Goal: Task Accomplishment & Management: Complete application form

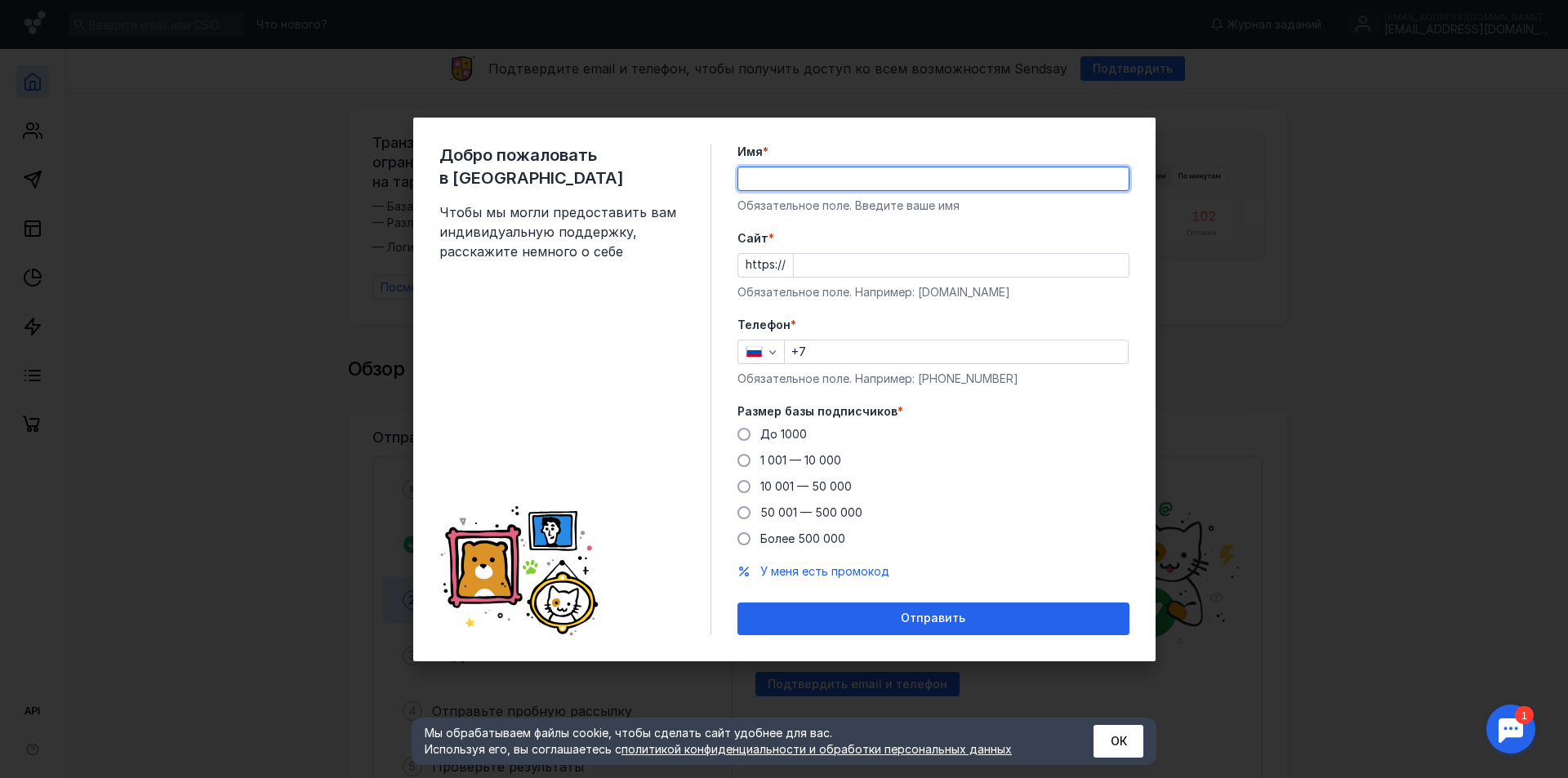
type input "[PERSON_NAME]"
click at [854, 264] on input "Cайт *" at bounding box center [960, 266] width 335 height 23
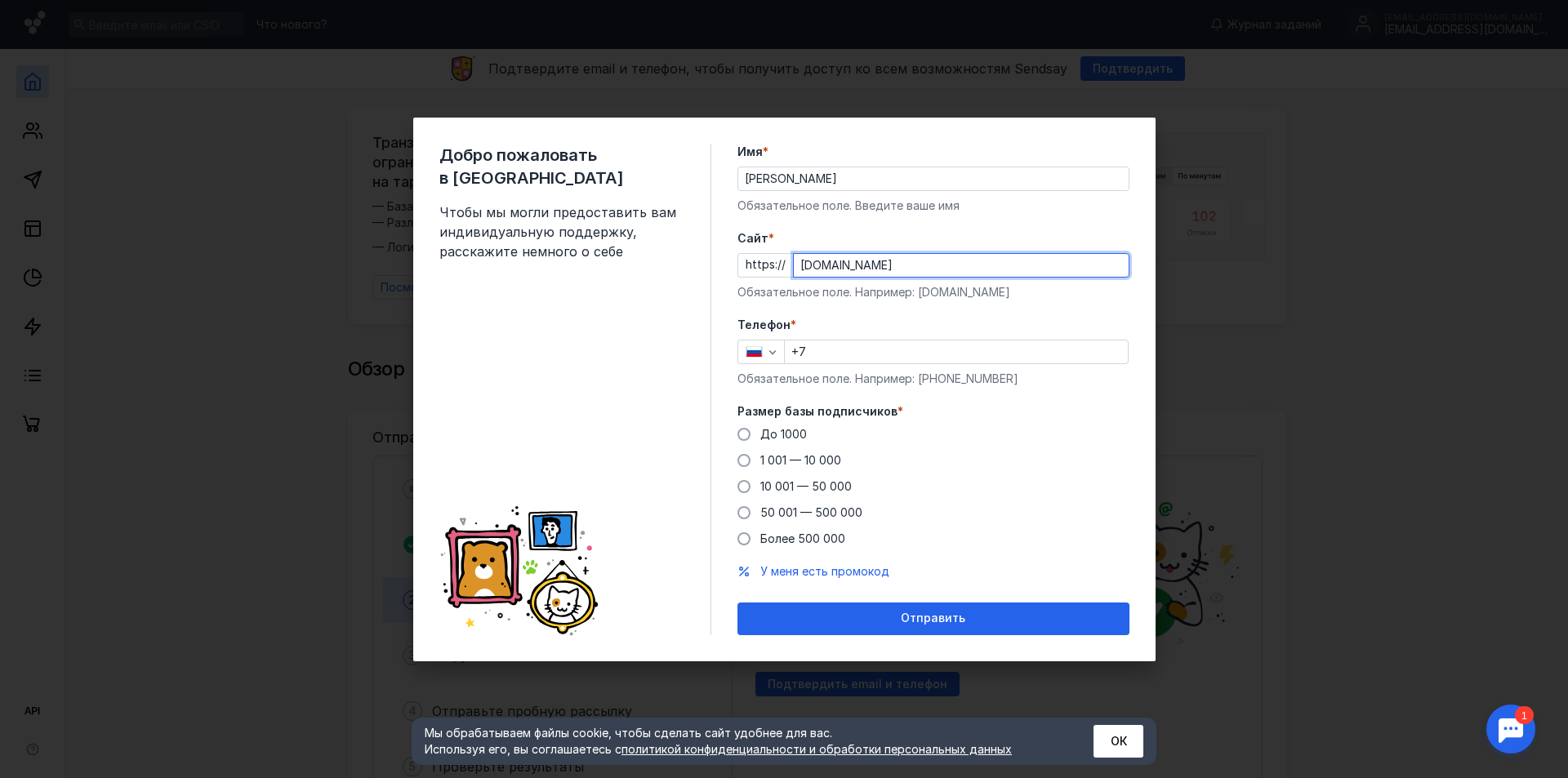
type input "[DOMAIN_NAME]"
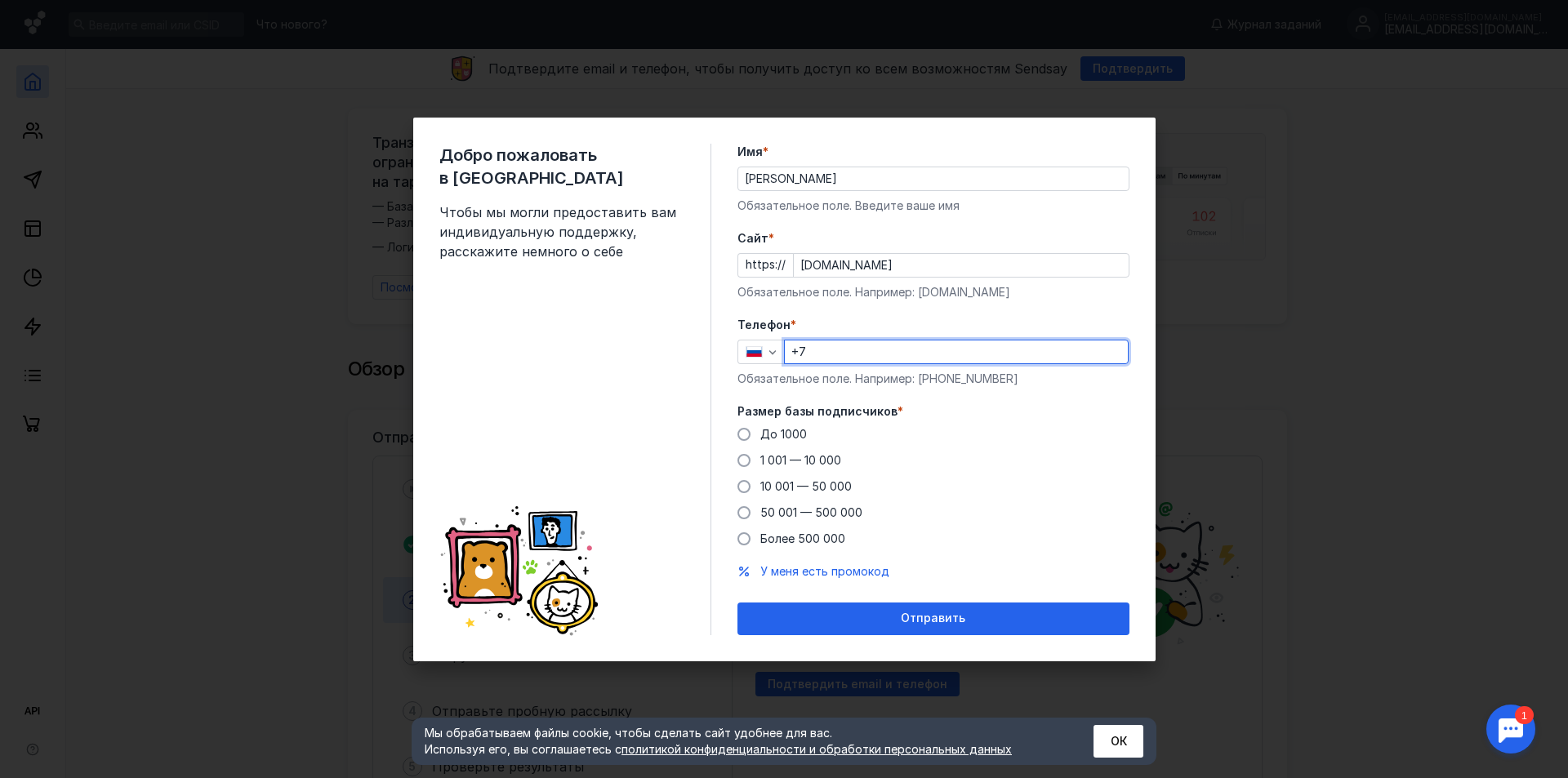
click at [885, 356] on input "+7" at bounding box center [956, 352] width 343 height 23
type input "[PHONE_NUMBER]"
click at [742, 430] on span at bounding box center [744, 434] width 13 height 13
click at [0, 0] on input "До 1000" at bounding box center [0, 0] width 0 height 0
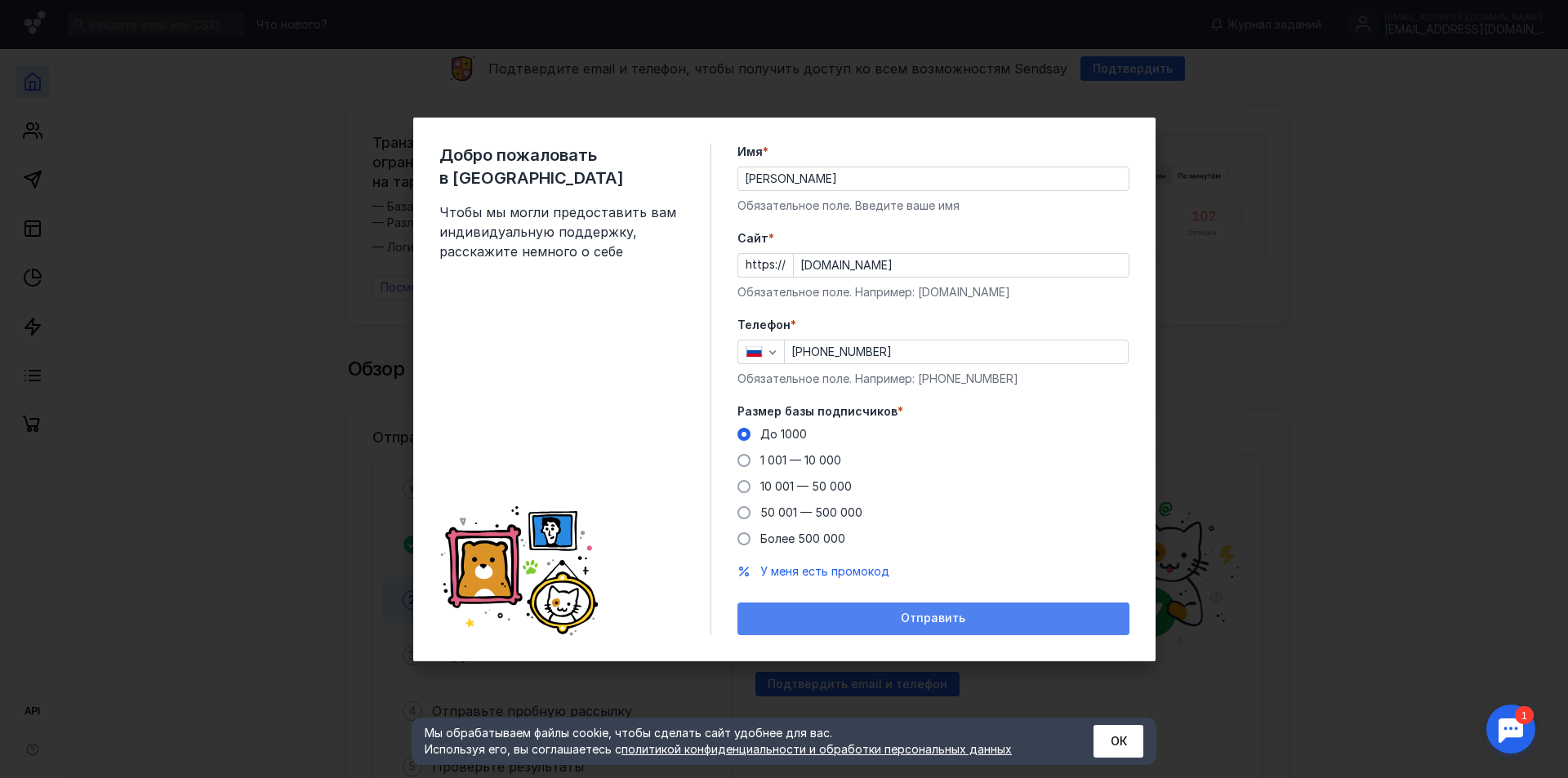
click at [858, 609] on div "Отправить" at bounding box center [933, 618] width 392 height 33
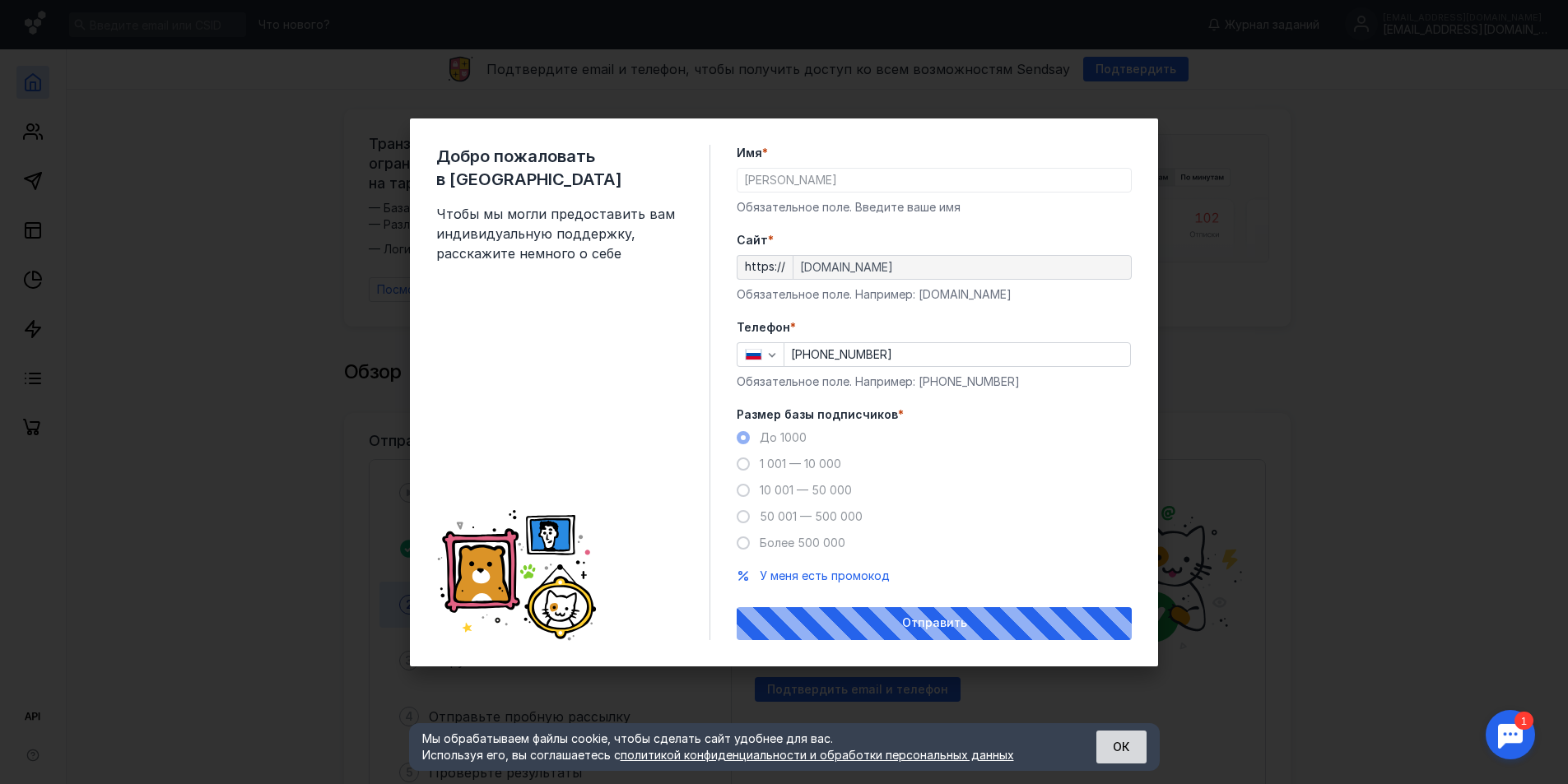
click at [1135, 754] on button "ОК" at bounding box center [1121, 746] width 50 height 33
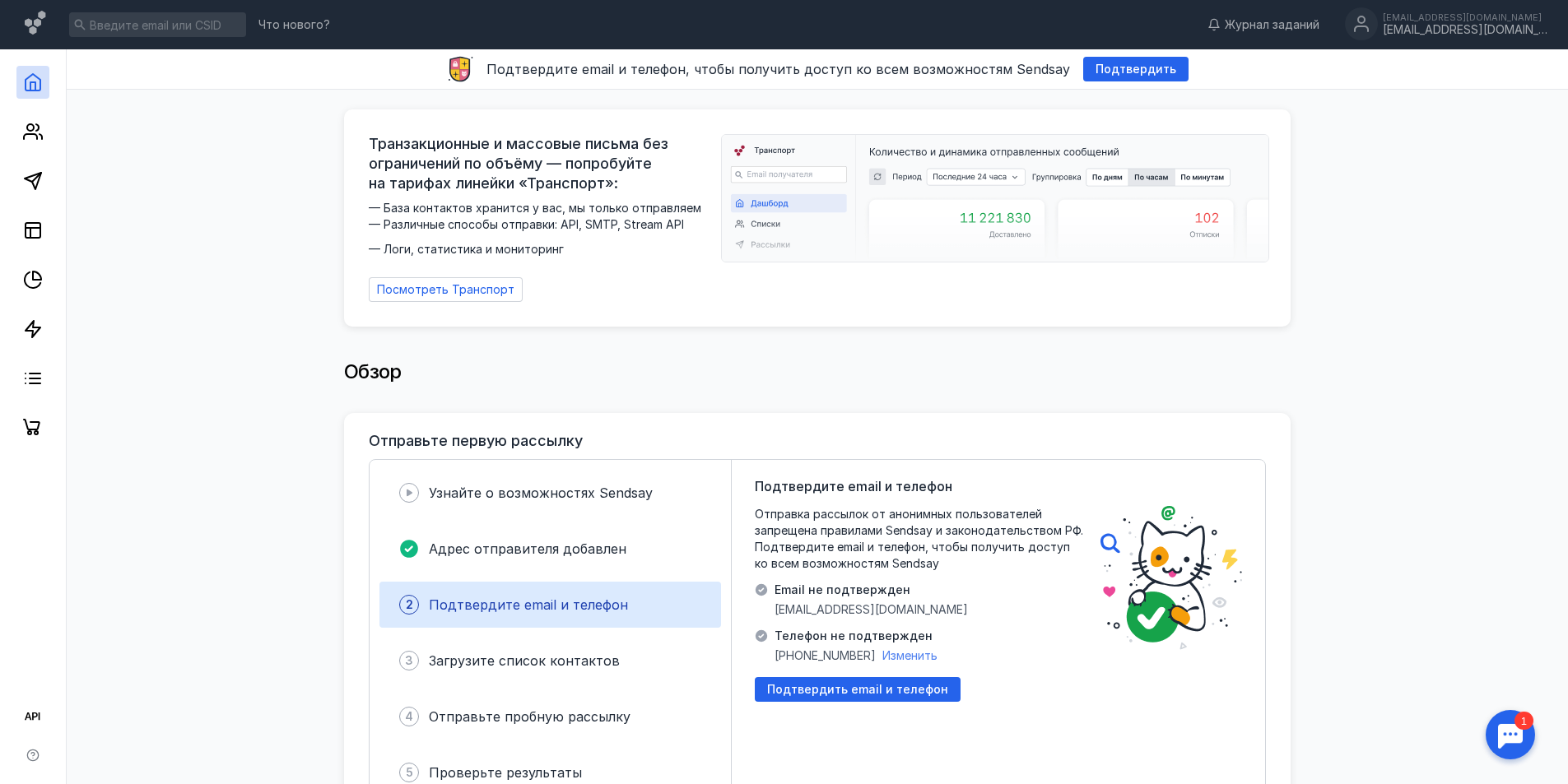
click at [902, 648] on span "Изменить" at bounding box center [910, 655] width 56 height 14
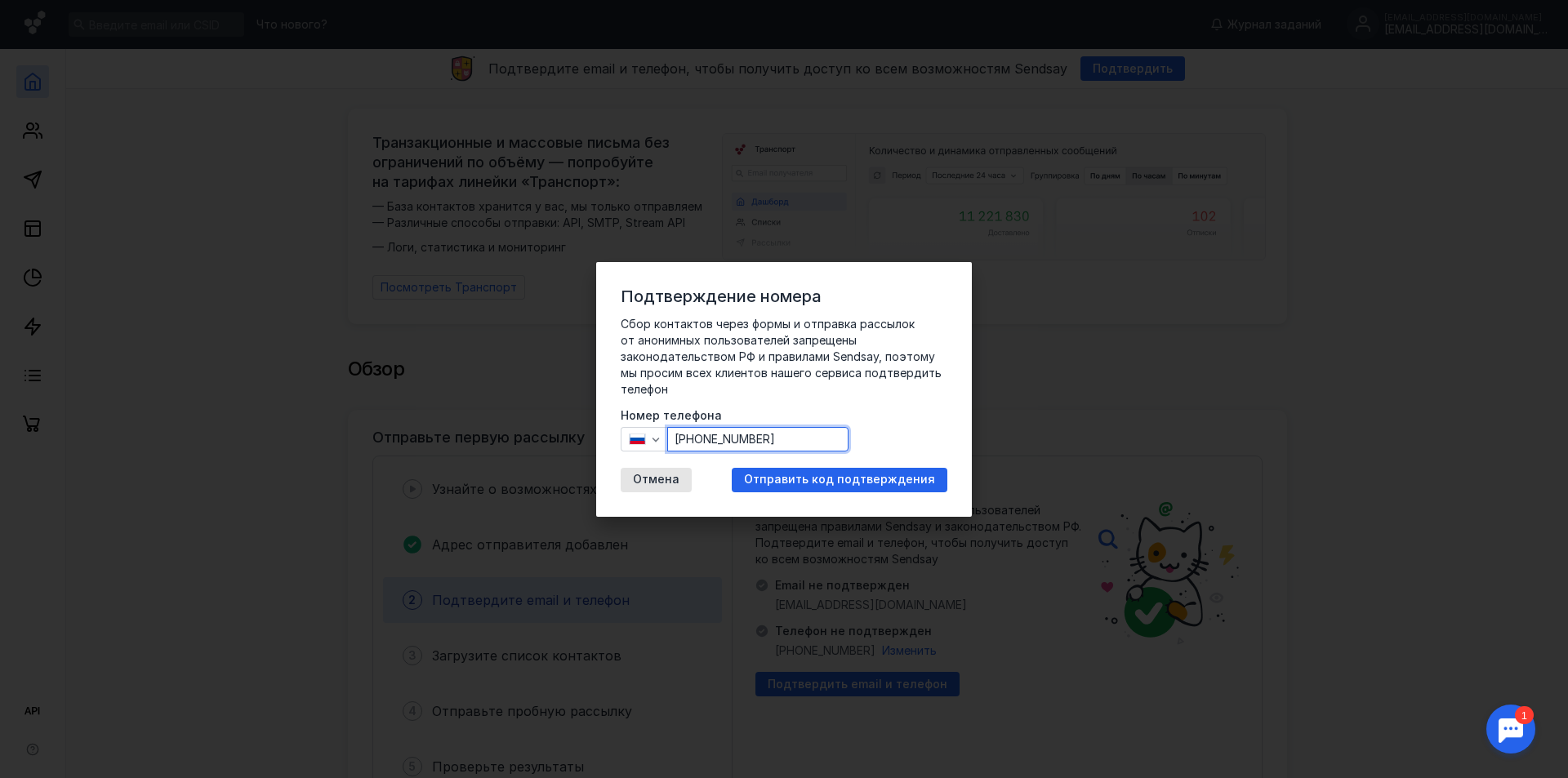
click at [818, 428] on input "[PHONE_NUMBER]" at bounding box center [758, 440] width 179 height 23
type input "[PHONE_NUMBER]"
click at [827, 480] on span "Отправить код подтверждения" at bounding box center [839, 480] width 191 height 14
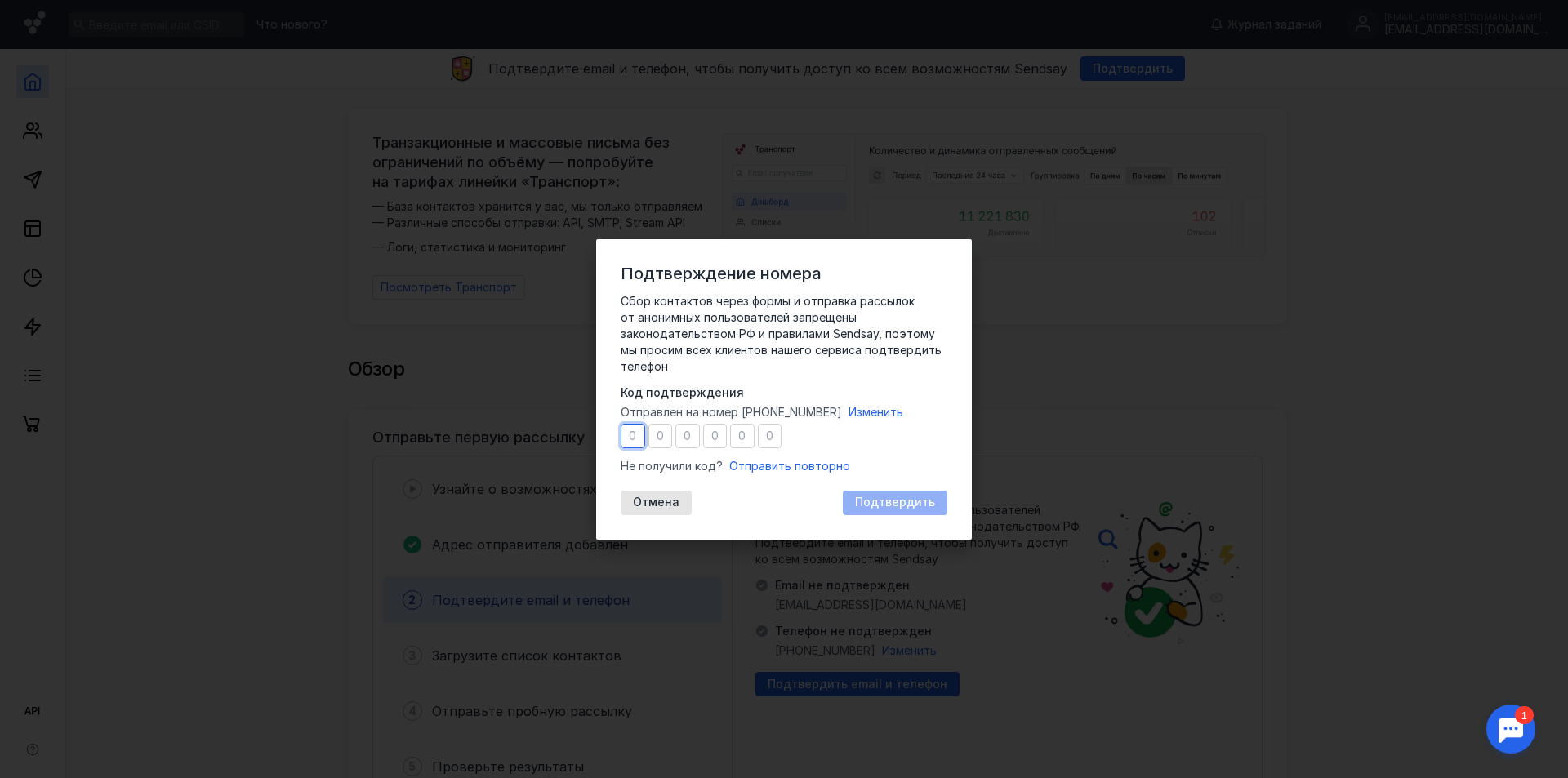
click at [636, 437] on input "number" at bounding box center [633, 436] width 25 height 25
type input "9"
type input "4"
type input "3"
type input "5"
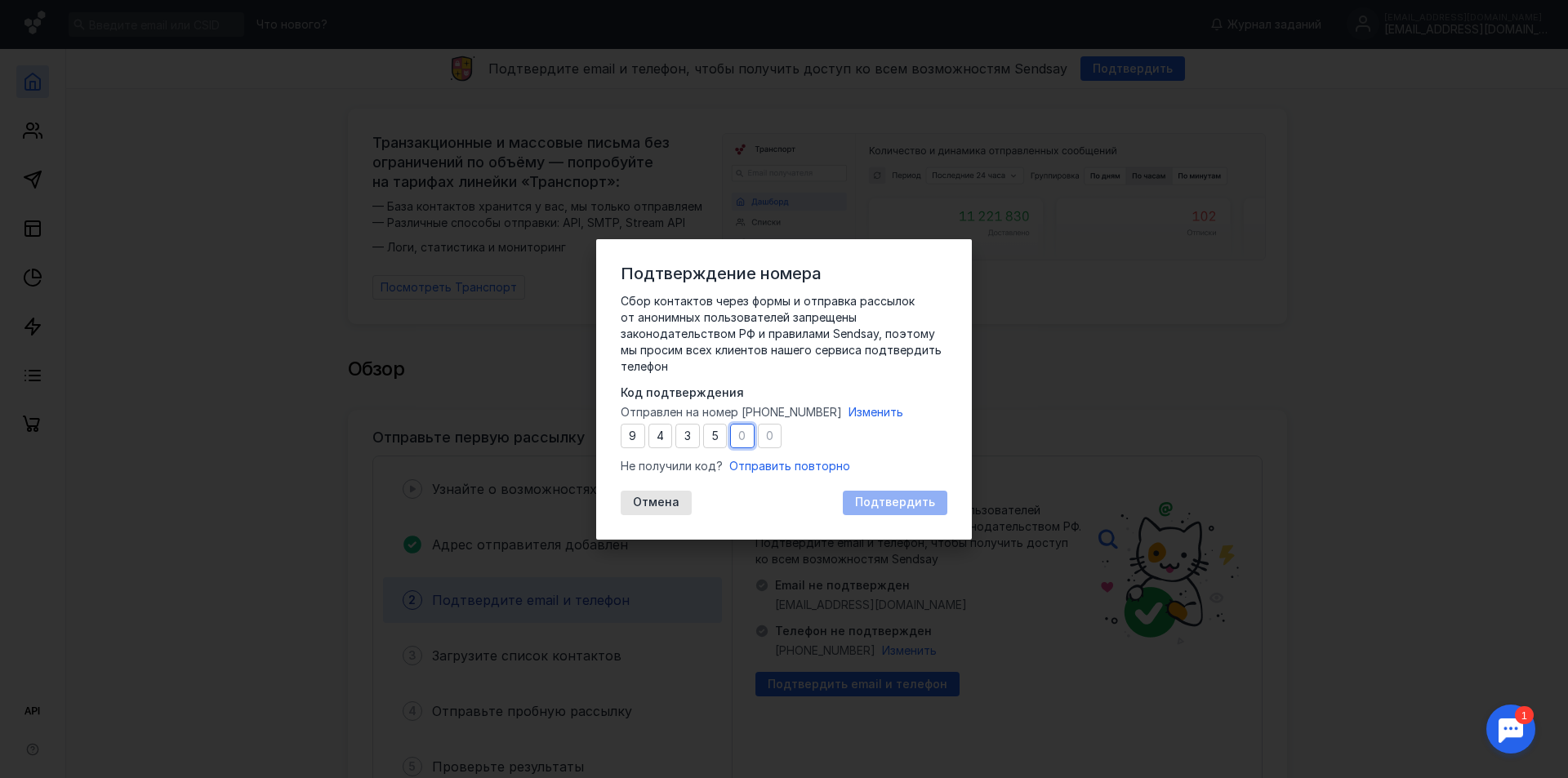
type input "5"
type input "3"
click at [905, 501] on span "Подтвердить" at bounding box center [895, 503] width 80 height 14
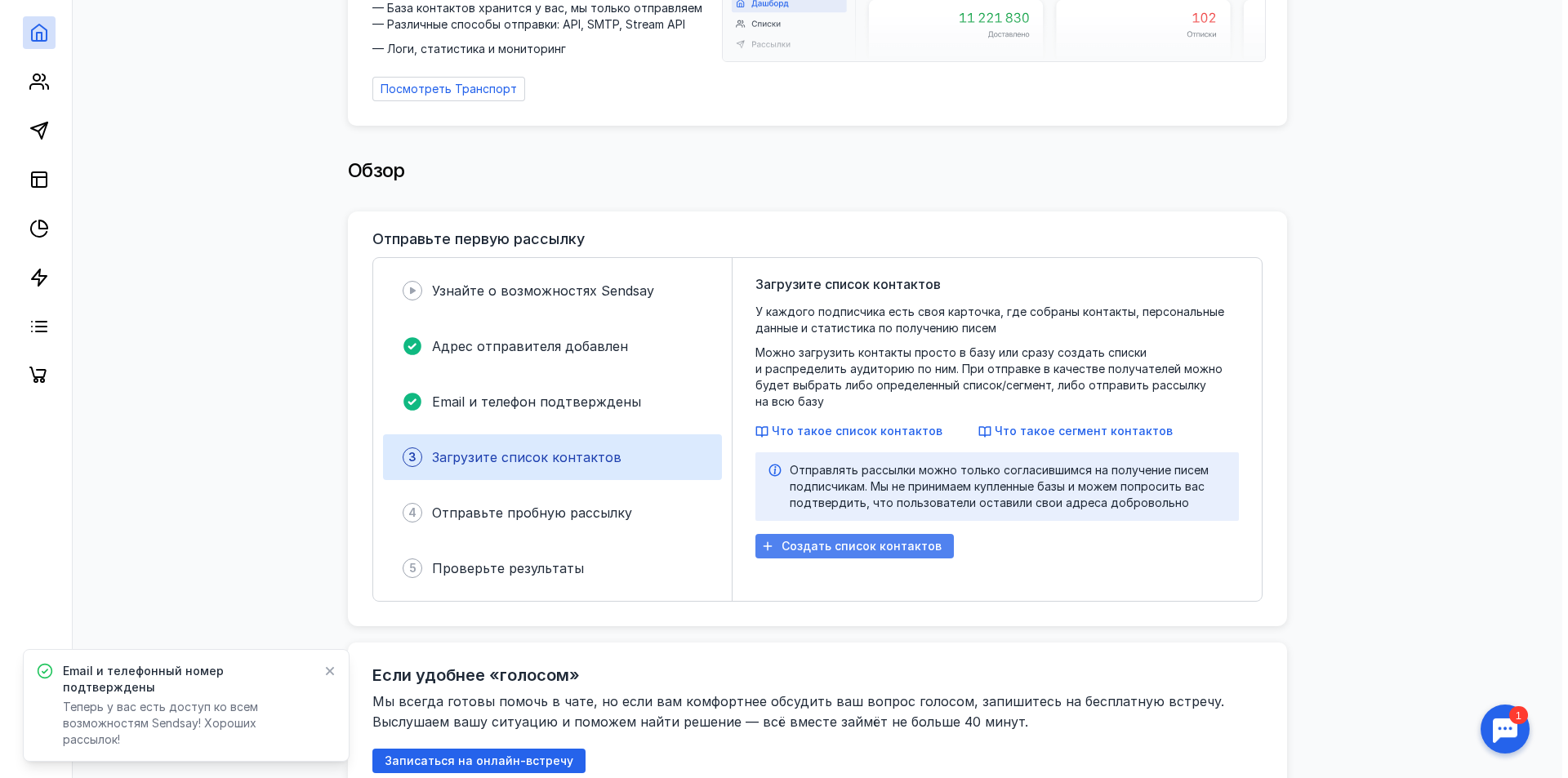
scroll to position [218, 0]
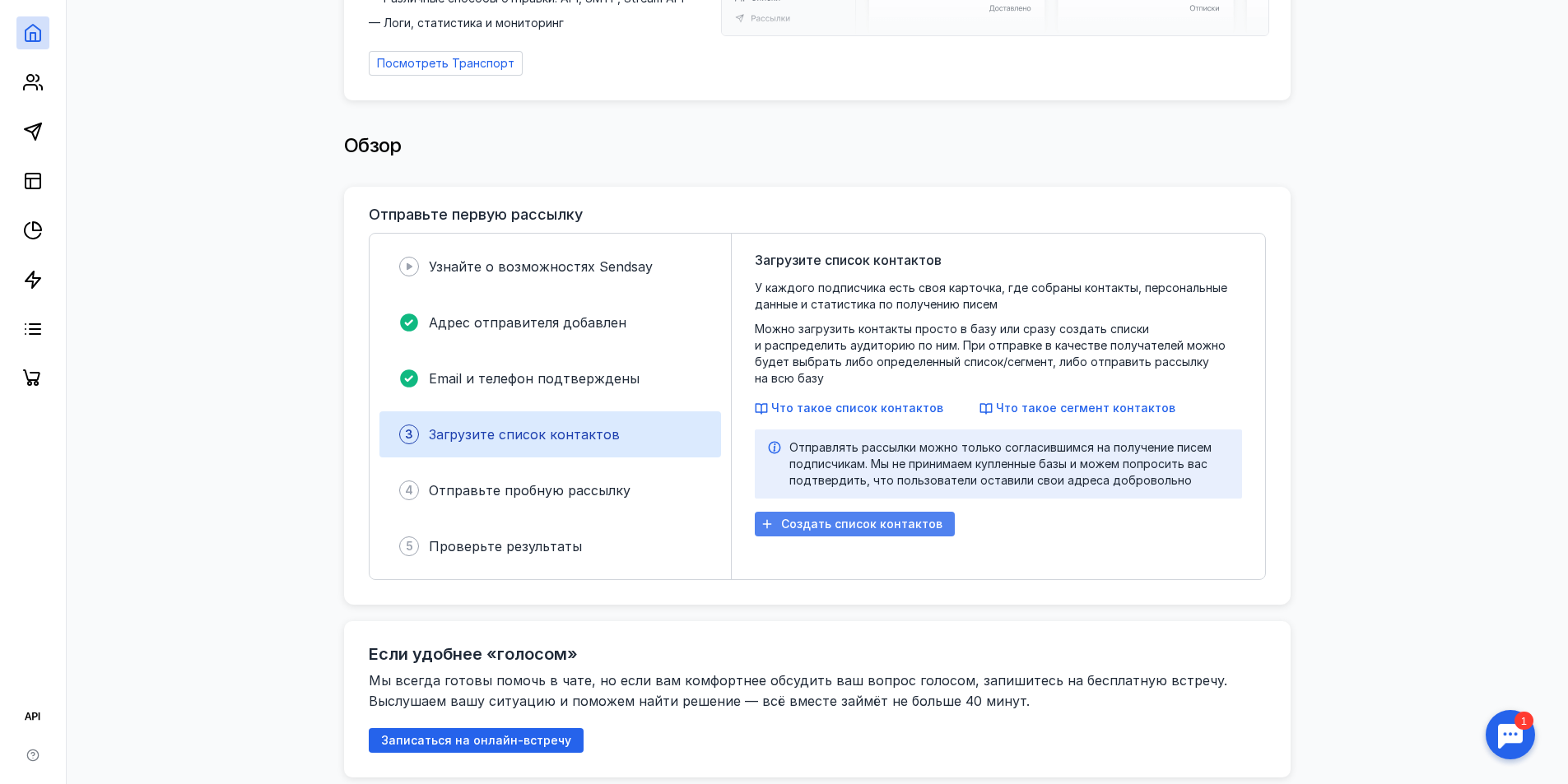
click at [901, 517] on span "Создать список контактов" at bounding box center [861, 524] width 161 height 14
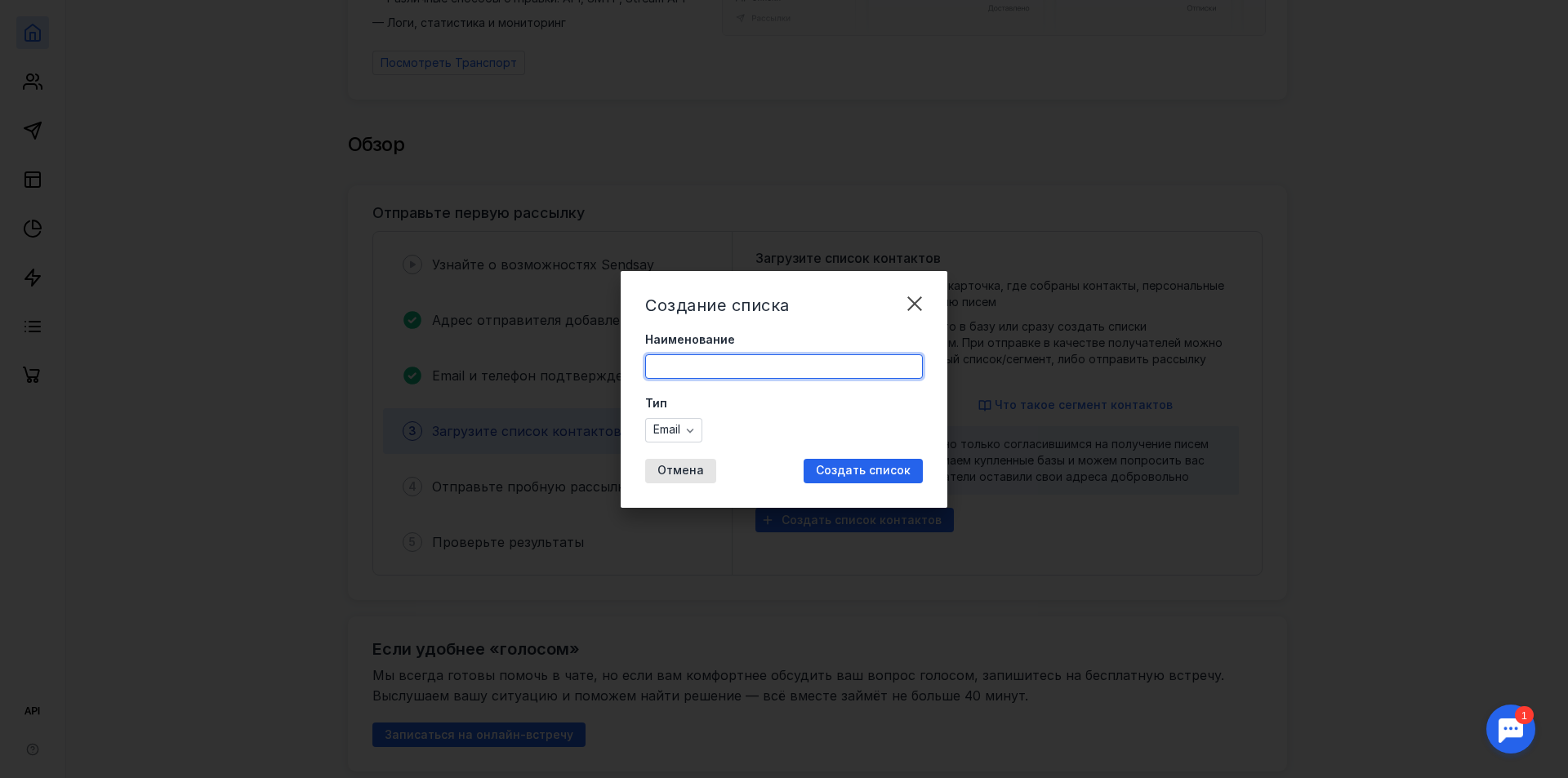
click at [710, 358] on input "Наименование" at bounding box center [784, 367] width 276 height 23
click at [734, 366] on input "Наименование" at bounding box center [784, 367] width 276 height 23
type input ","
type input "брокеры"
click at [866, 481] on div "Создать список" at bounding box center [864, 472] width 119 height 25
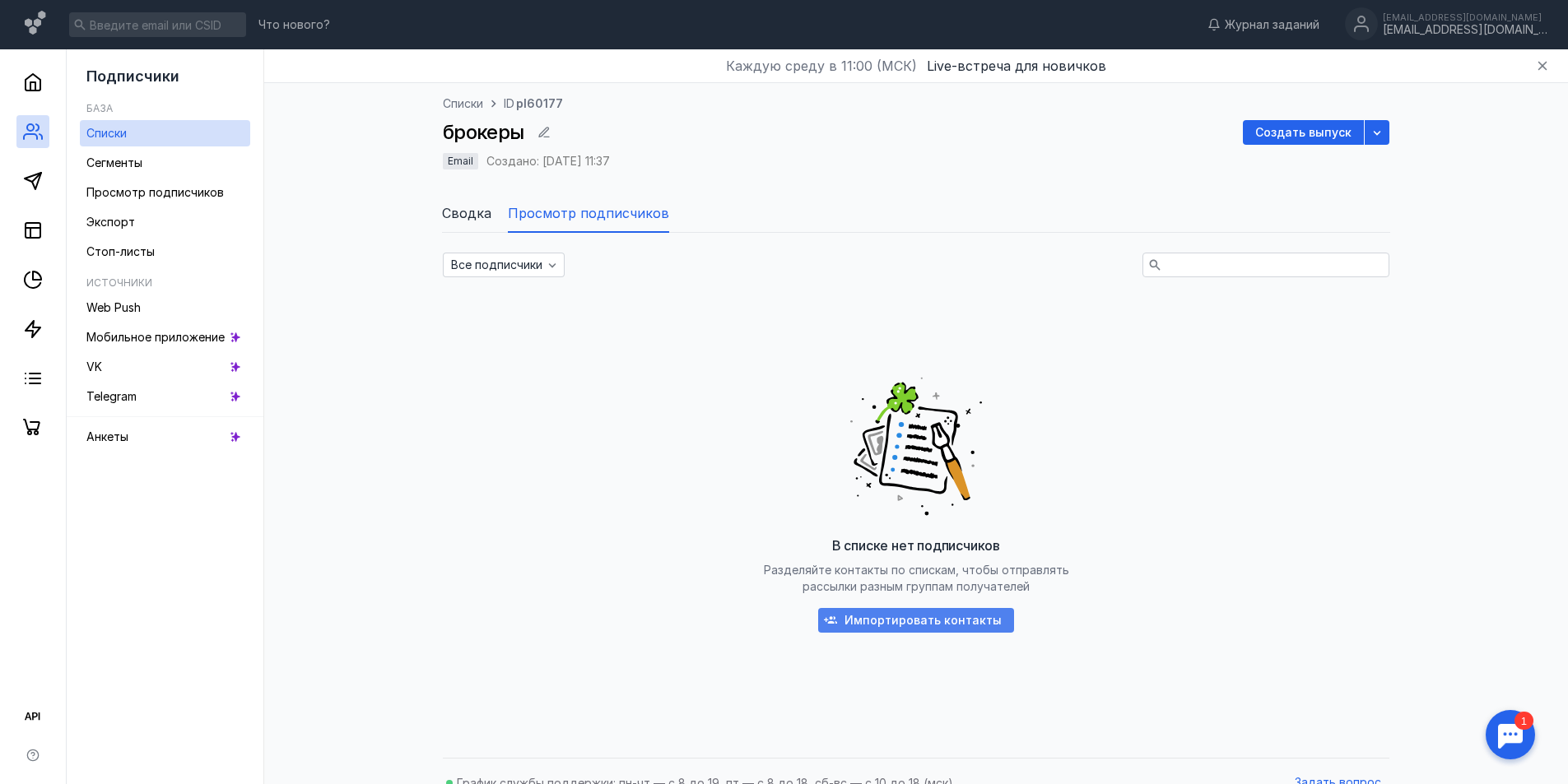
click at [881, 623] on span "Импортировать контакты" at bounding box center [923, 621] width 158 height 14
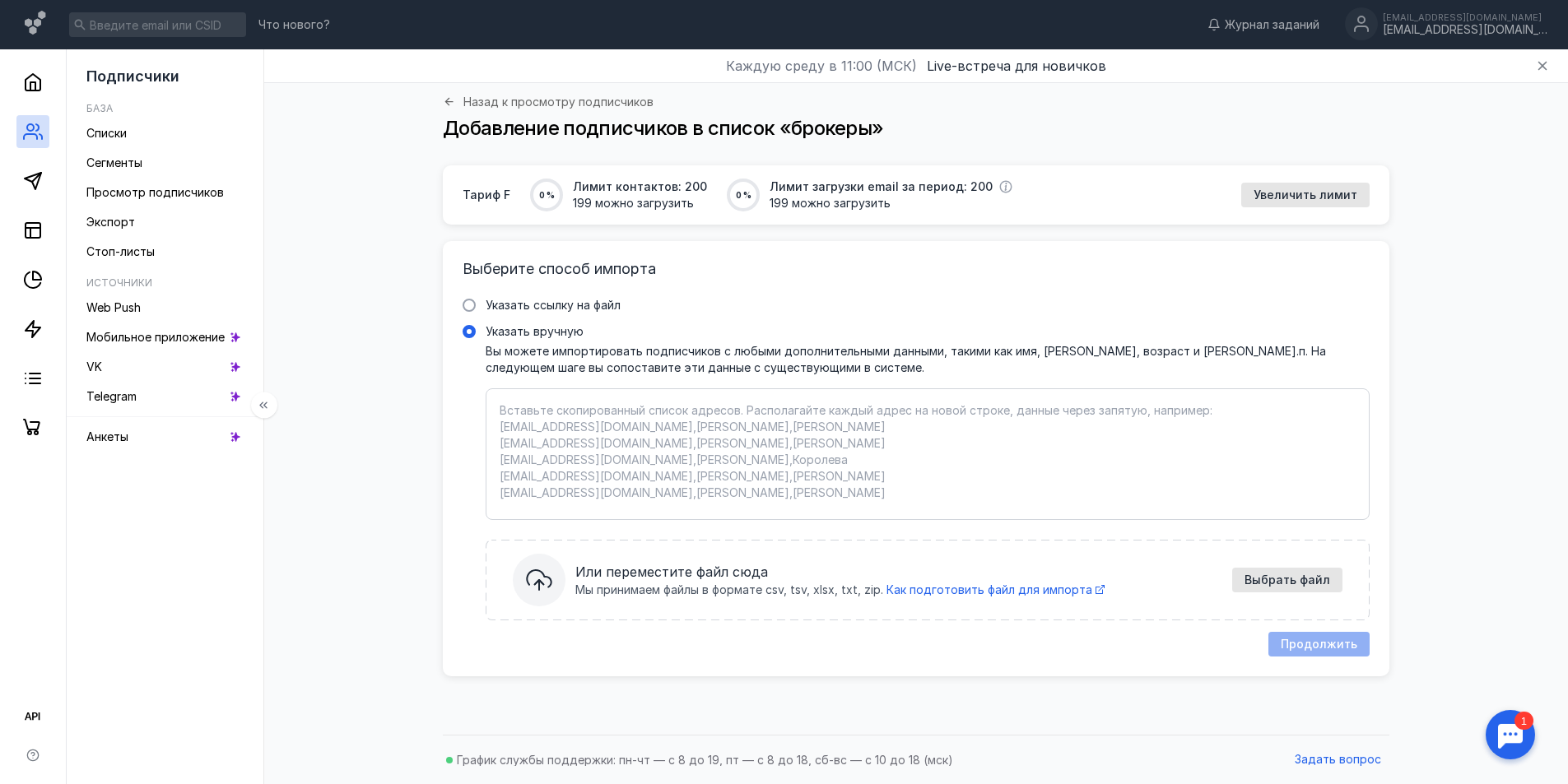
click at [647, 413] on textarea "Указать вручную Вы можете импортировать подписчиков с любыми дополнительными да…" at bounding box center [928, 454] width 856 height 104
paste textarea ""[EMAIL_ADDRESS][DOMAIN_NAME] " "[EMAIL_ADDRESS][DOMAIN_NAME] " "[EMAIL_ADDRESS…"
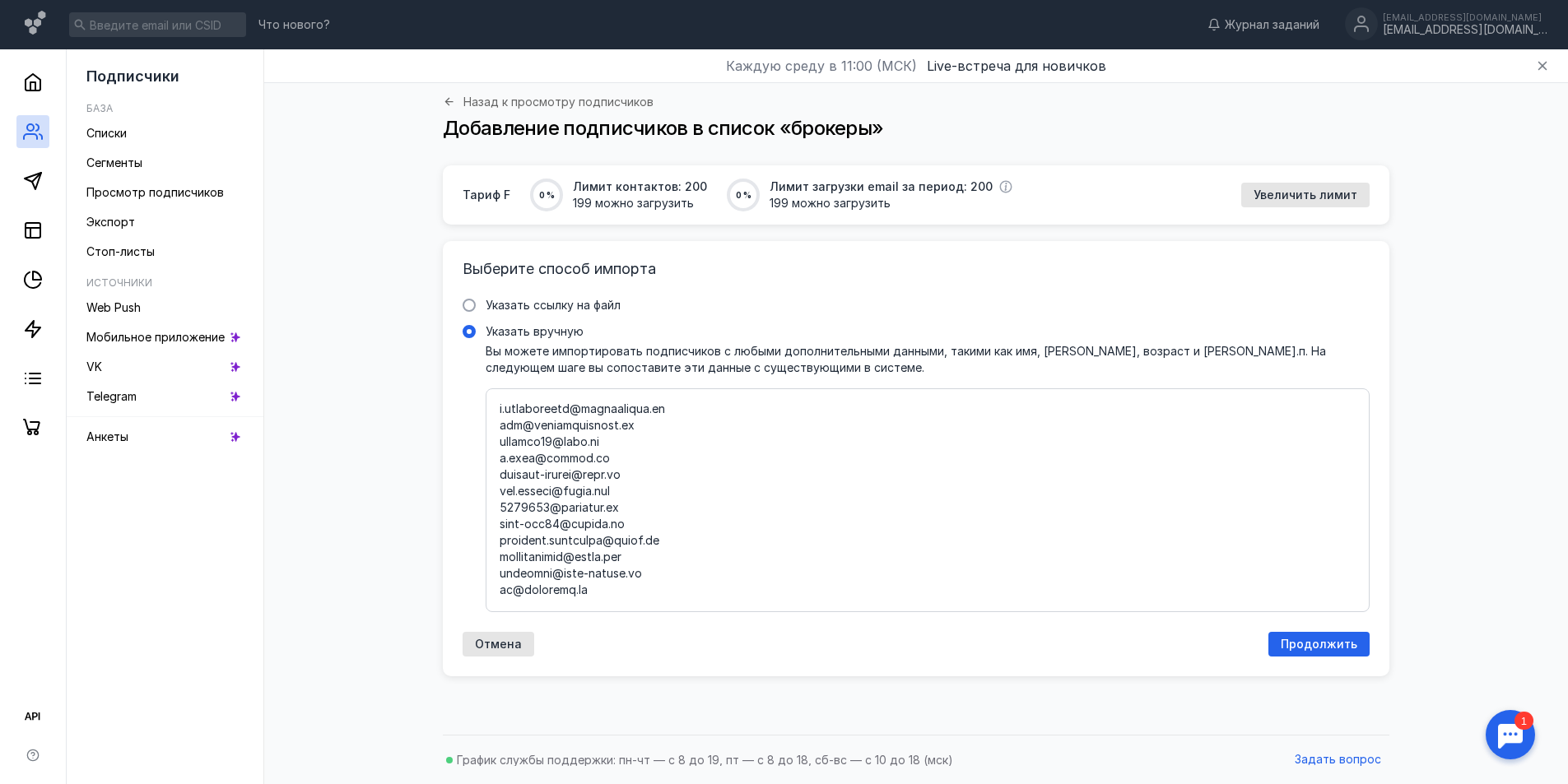
scroll to position [3967, 0]
type textarea ""[EMAIL_ADDRESS][DOMAIN_NAME] " "[EMAIL_ADDRESS][DOMAIN_NAME] " "[EMAIL_ADDRESS…"
click at [1320, 643] on span "Продолжить" at bounding box center [1318, 644] width 76 height 14
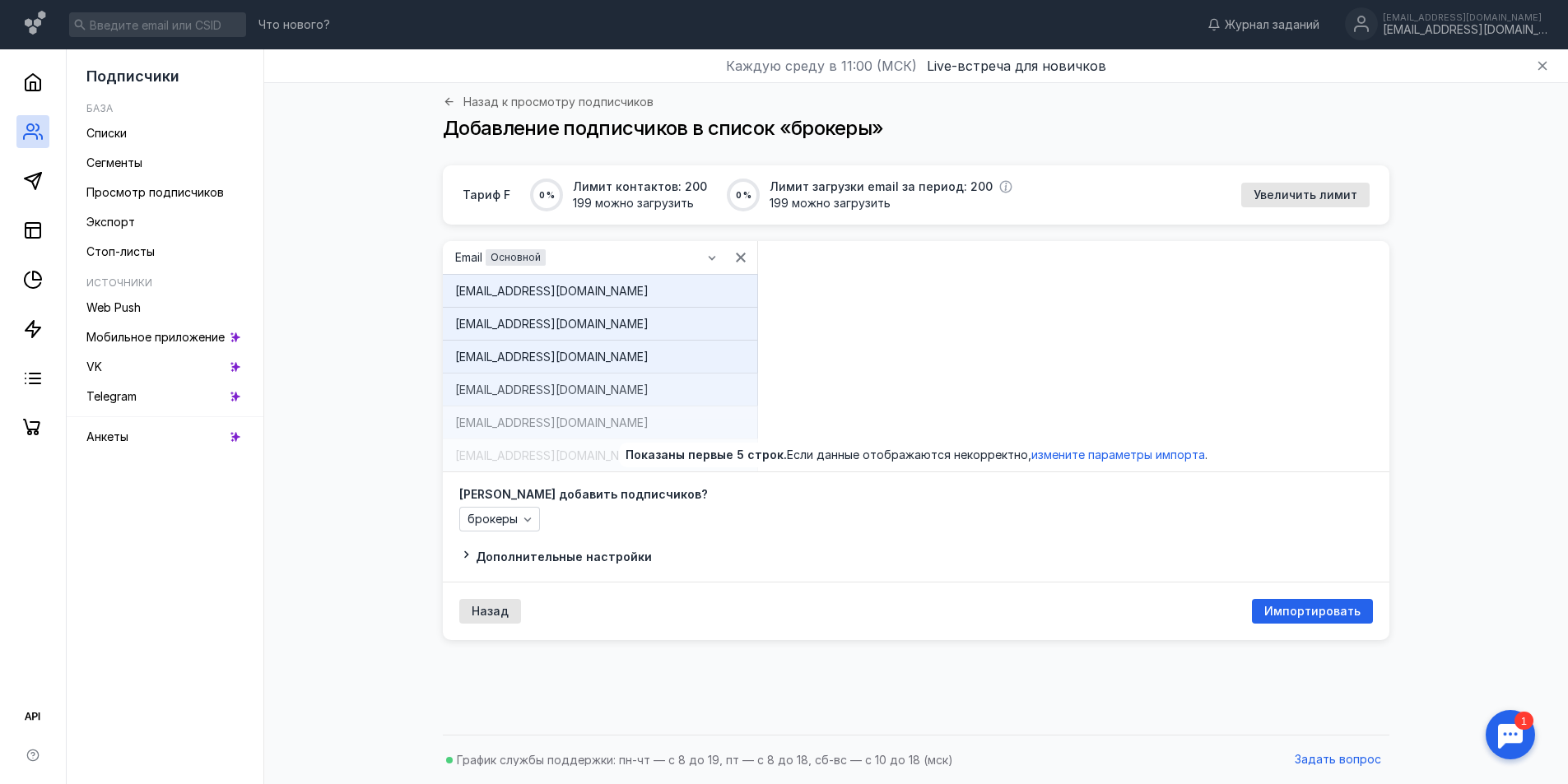
click at [566, 555] on span "Дополнительные настройки" at bounding box center [563, 557] width 176 height 14
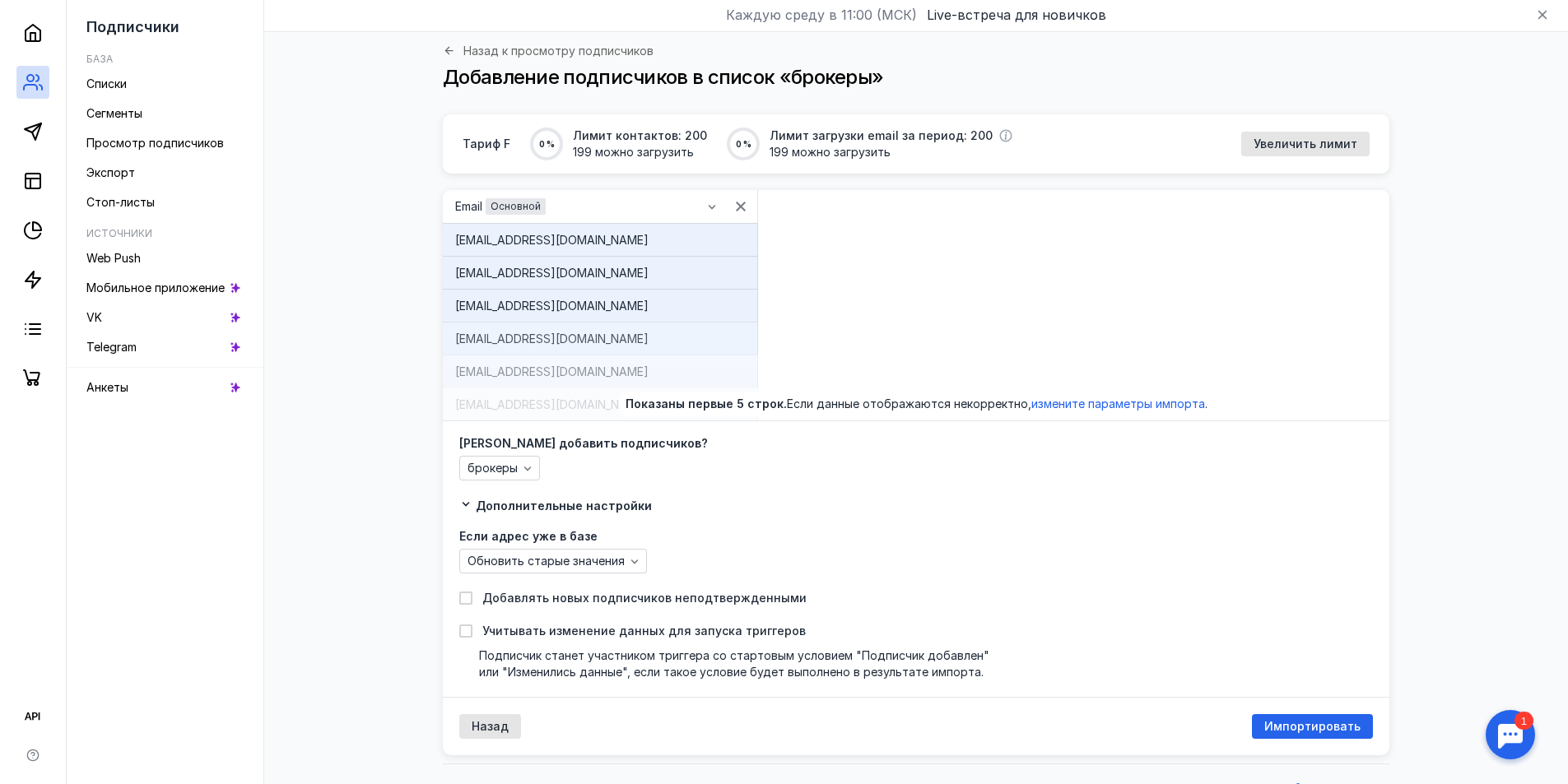
scroll to position [80, 0]
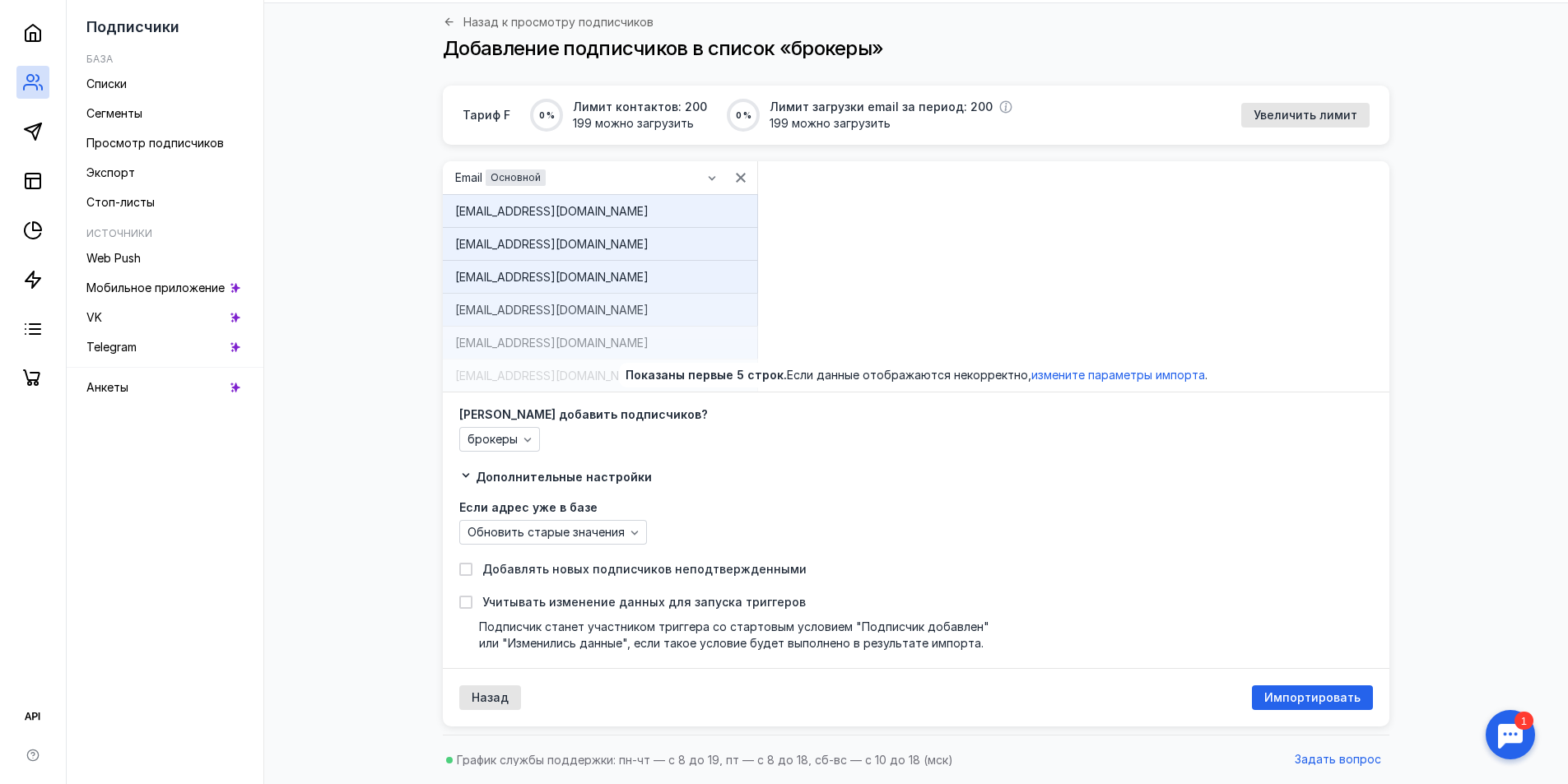
click at [551, 480] on span "Дополнительные настройки" at bounding box center [563, 477] width 176 height 14
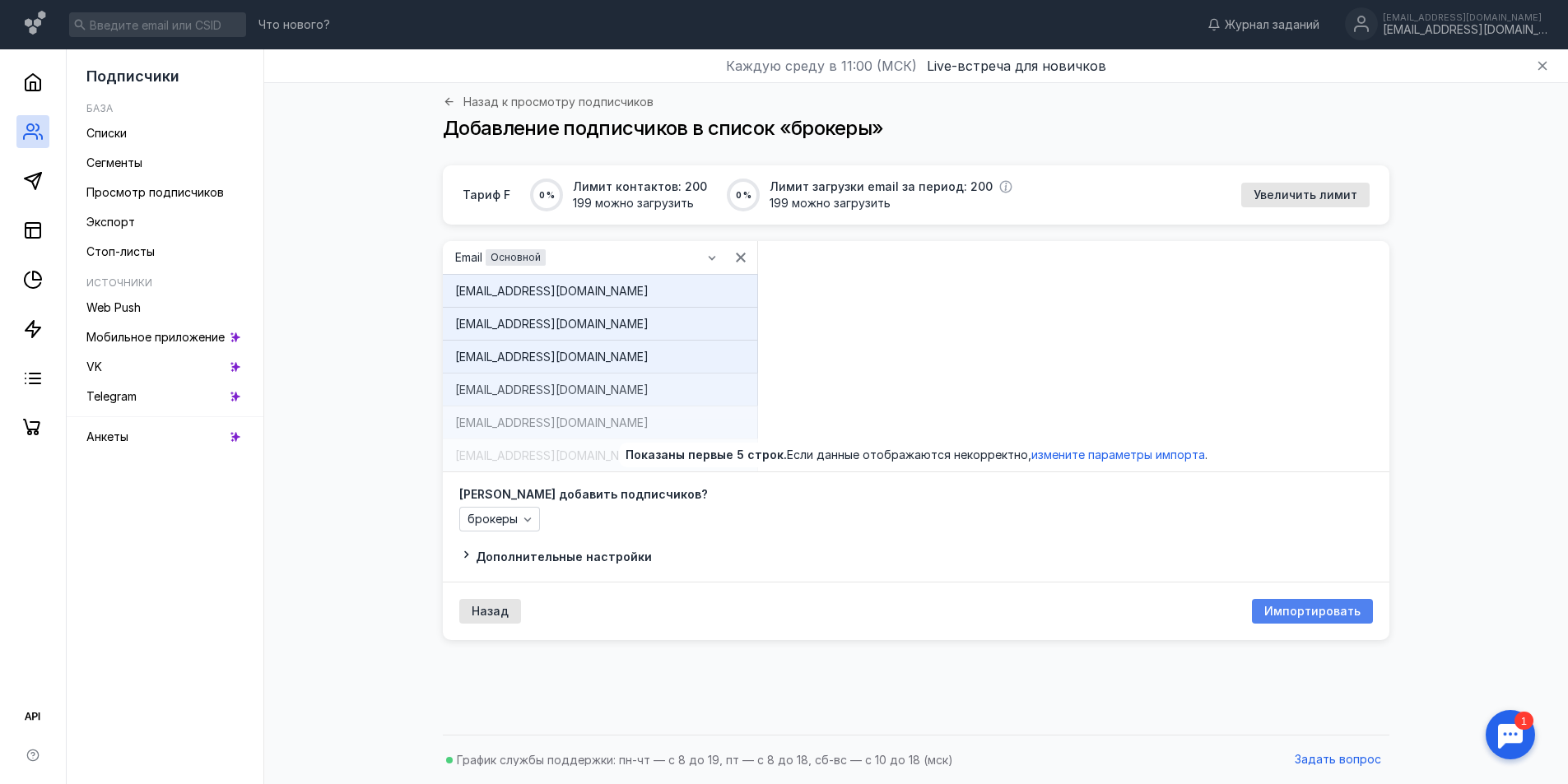
click at [1298, 599] on div "Импортировать" at bounding box center [1312, 611] width 121 height 25
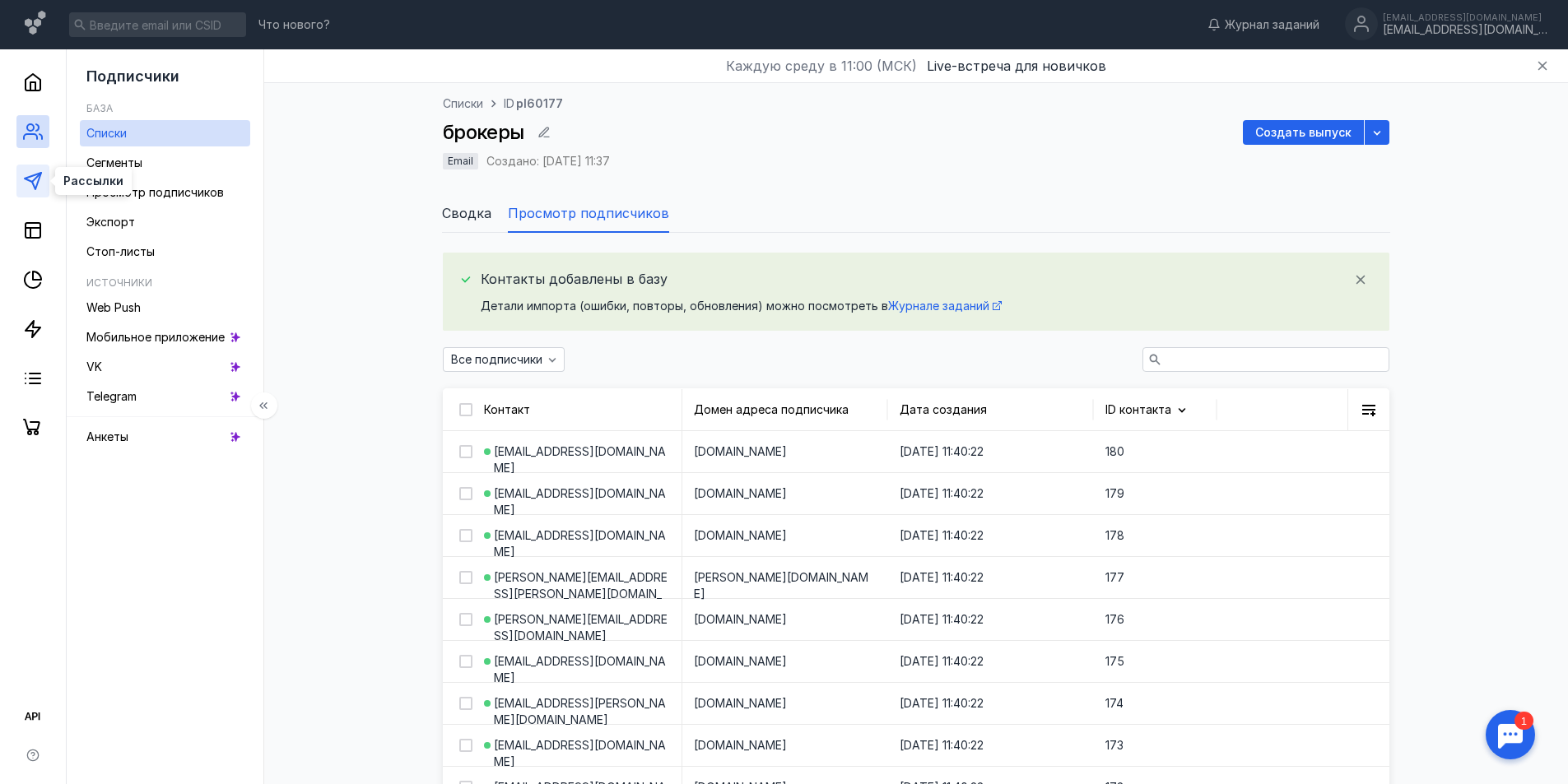
click at [34, 183] on icon at bounding box center [33, 181] width 20 height 20
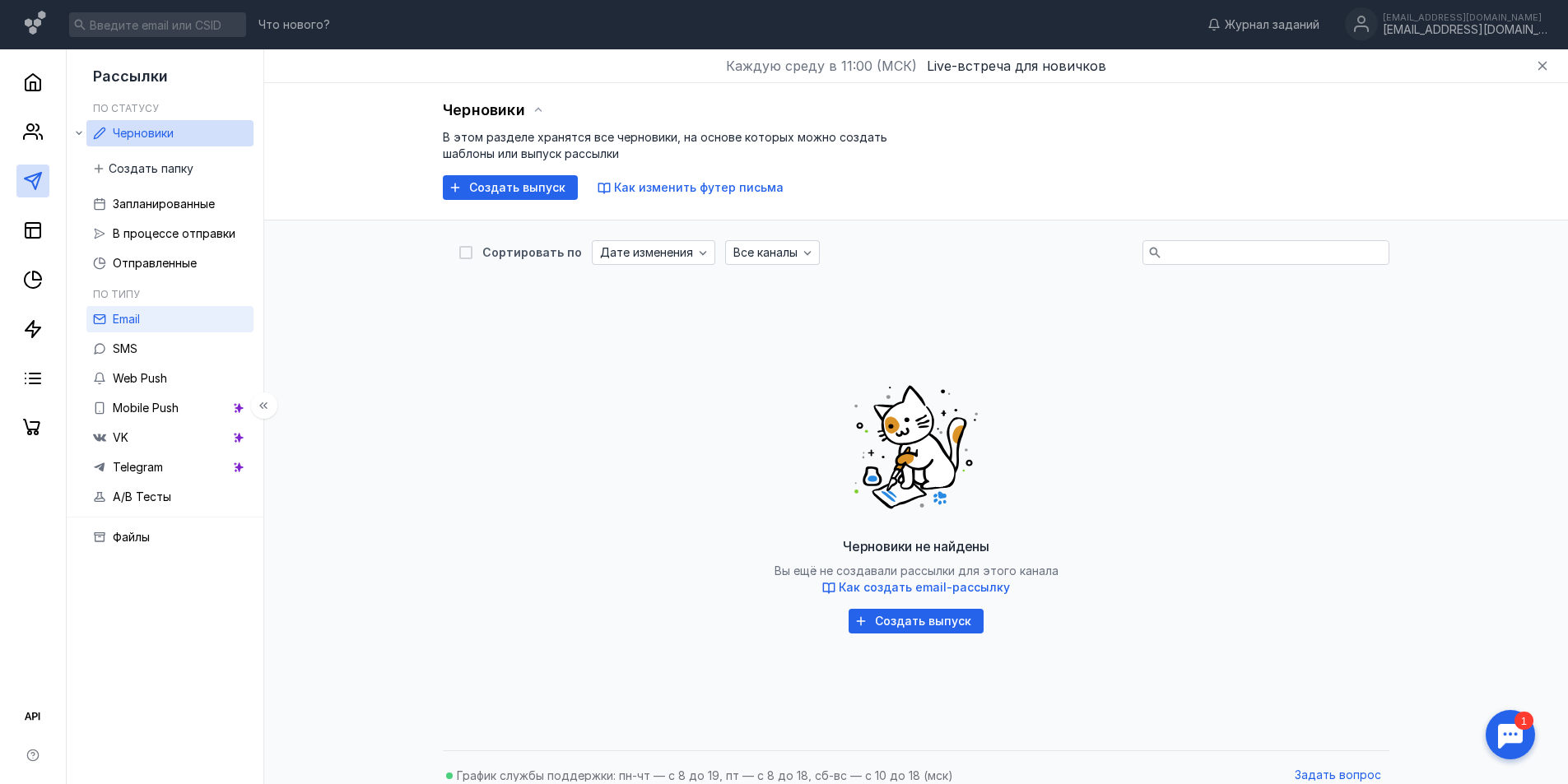
click at [209, 318] on link "Email" at bounding box center [170, 319] width 167 height 26
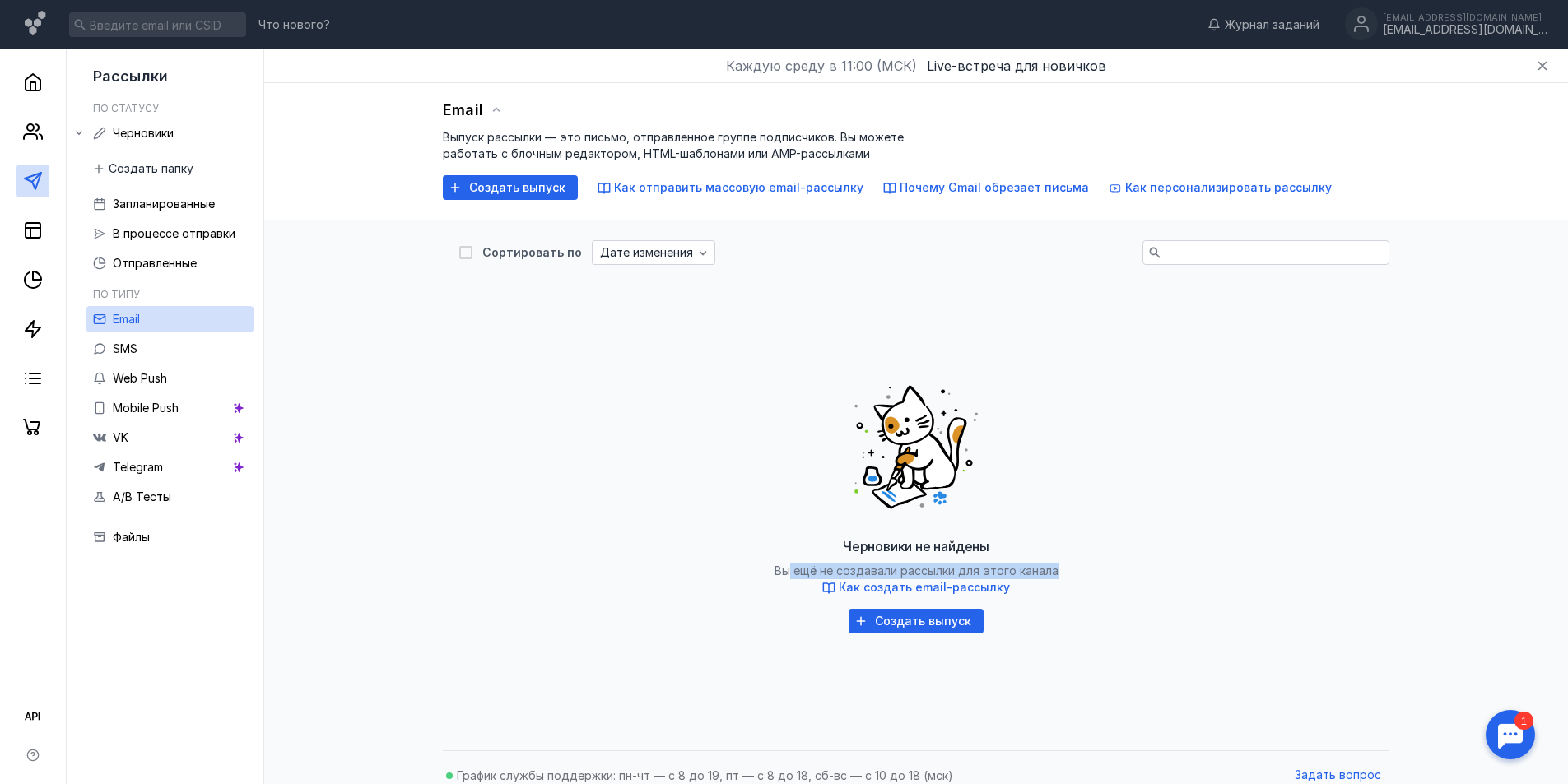
drag, startPoint x: 851, startPoint y: 574, endPoint x: 1196, endPoint y: 571, distance: 345.0
click at [1196, 571] on div "Черновики не найдены Вы ещё не создавали рассылки для этого канала Как создать …" at bounding box center [916, 500] width 913 height 412
click at [532, 182] on span "Создать выпуск" at bounding box center [518, 188] width 97 height 14
click at [757, 189] on span "Как отправить массовую email-рассылку" at bounding box center [739, 187] width 250 height 14
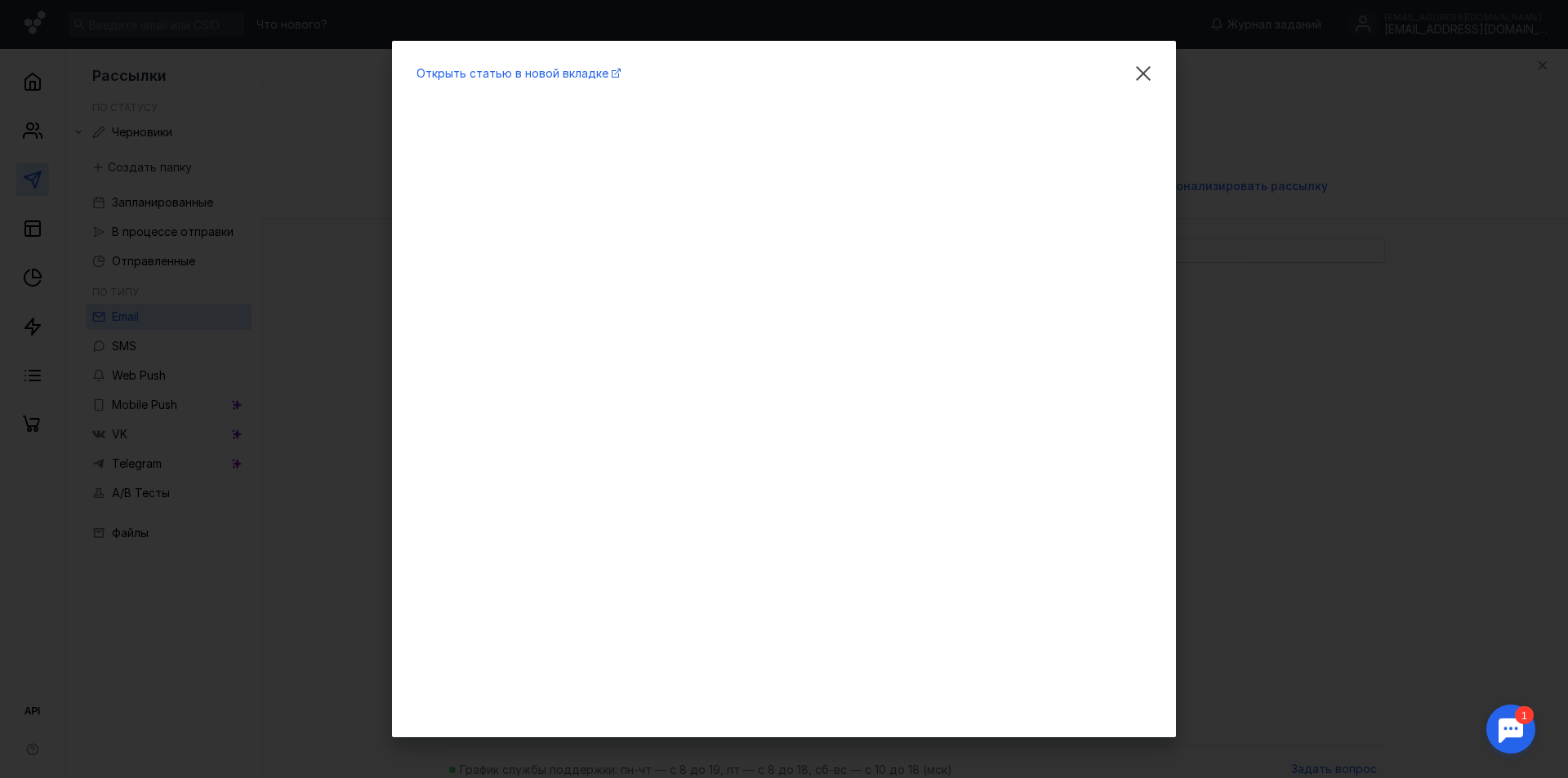
click at [1410, 342] on div "Открыть статью в новой вкладке" at bounding box center [784, 389] width 1568 height 778
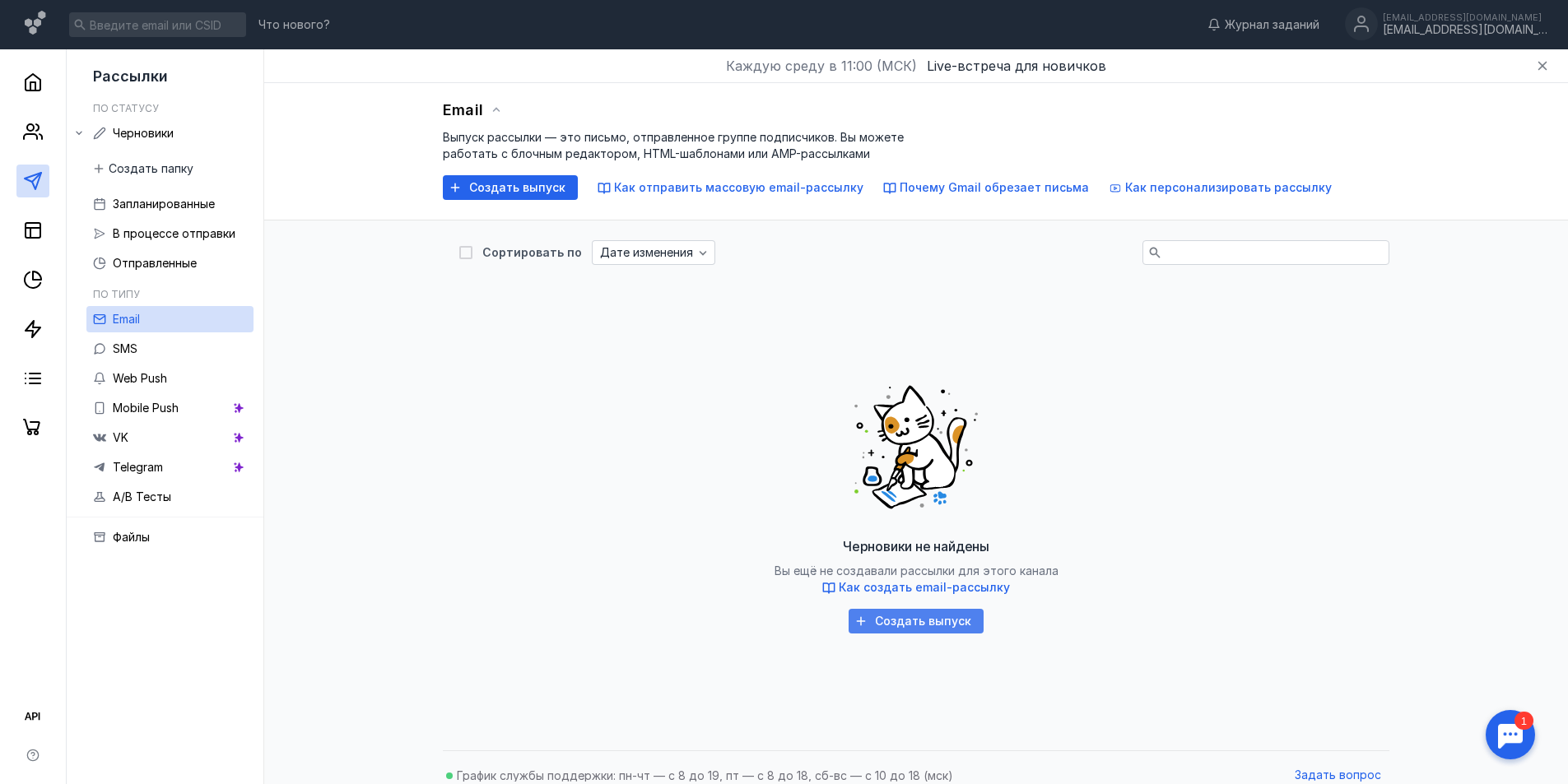
click at [942, 622] on span "Создать выпуск" at bounding box center [923, 622] width 97 height 14
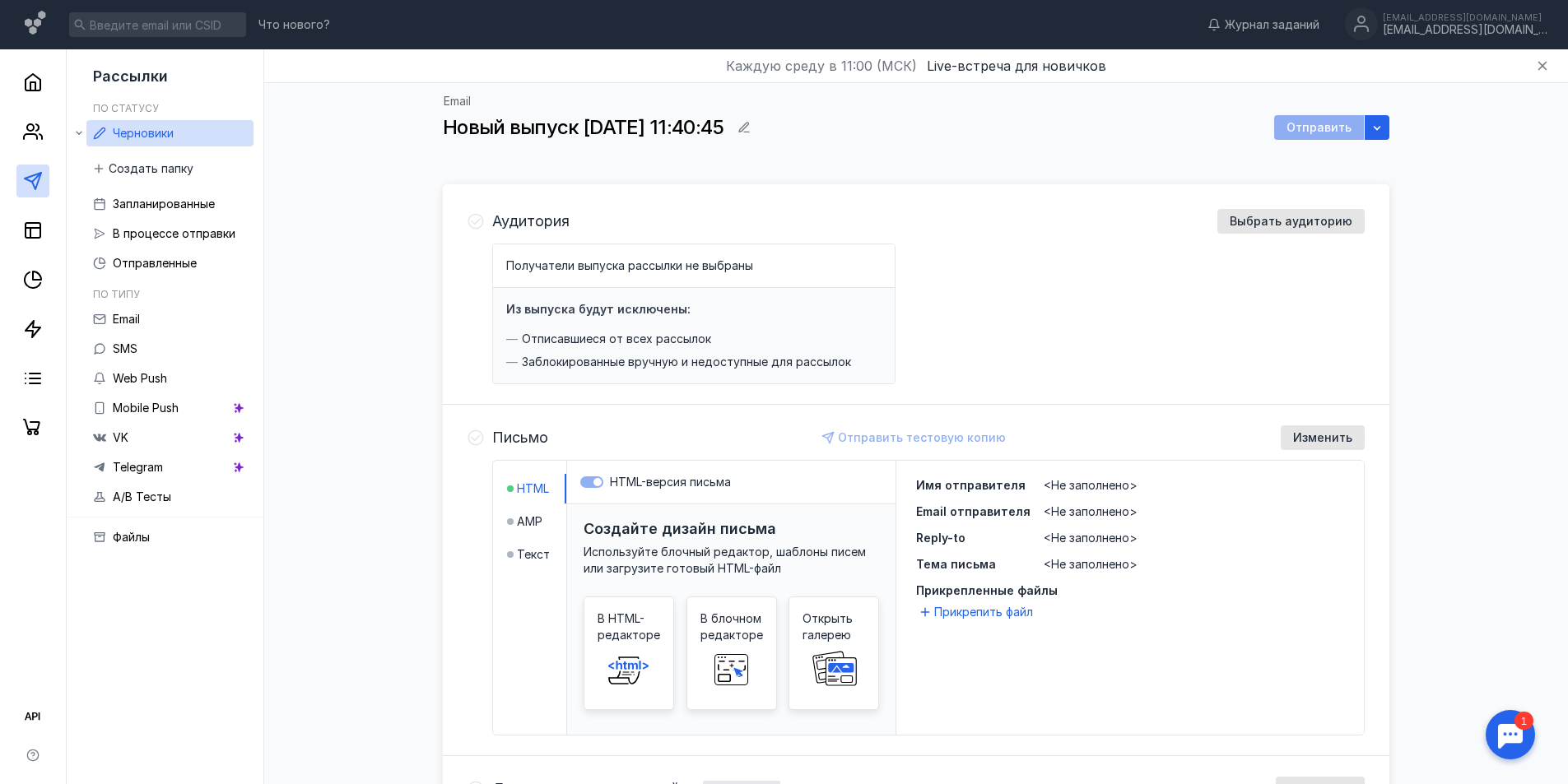
click at [501, 439] on span "Письмо" at bounding box center [520, 438] width 56 height 16
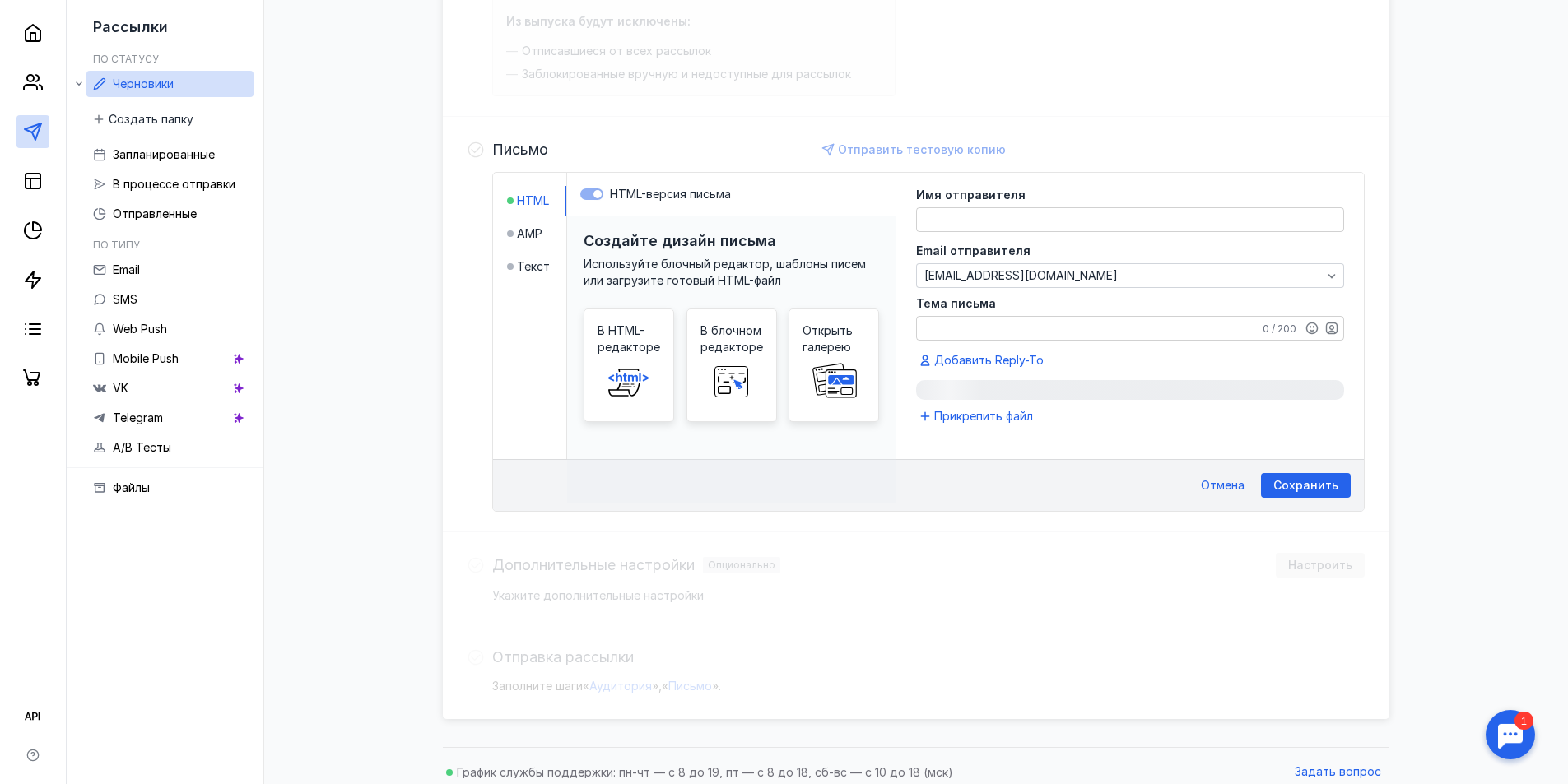
scroll to position [301, 0]
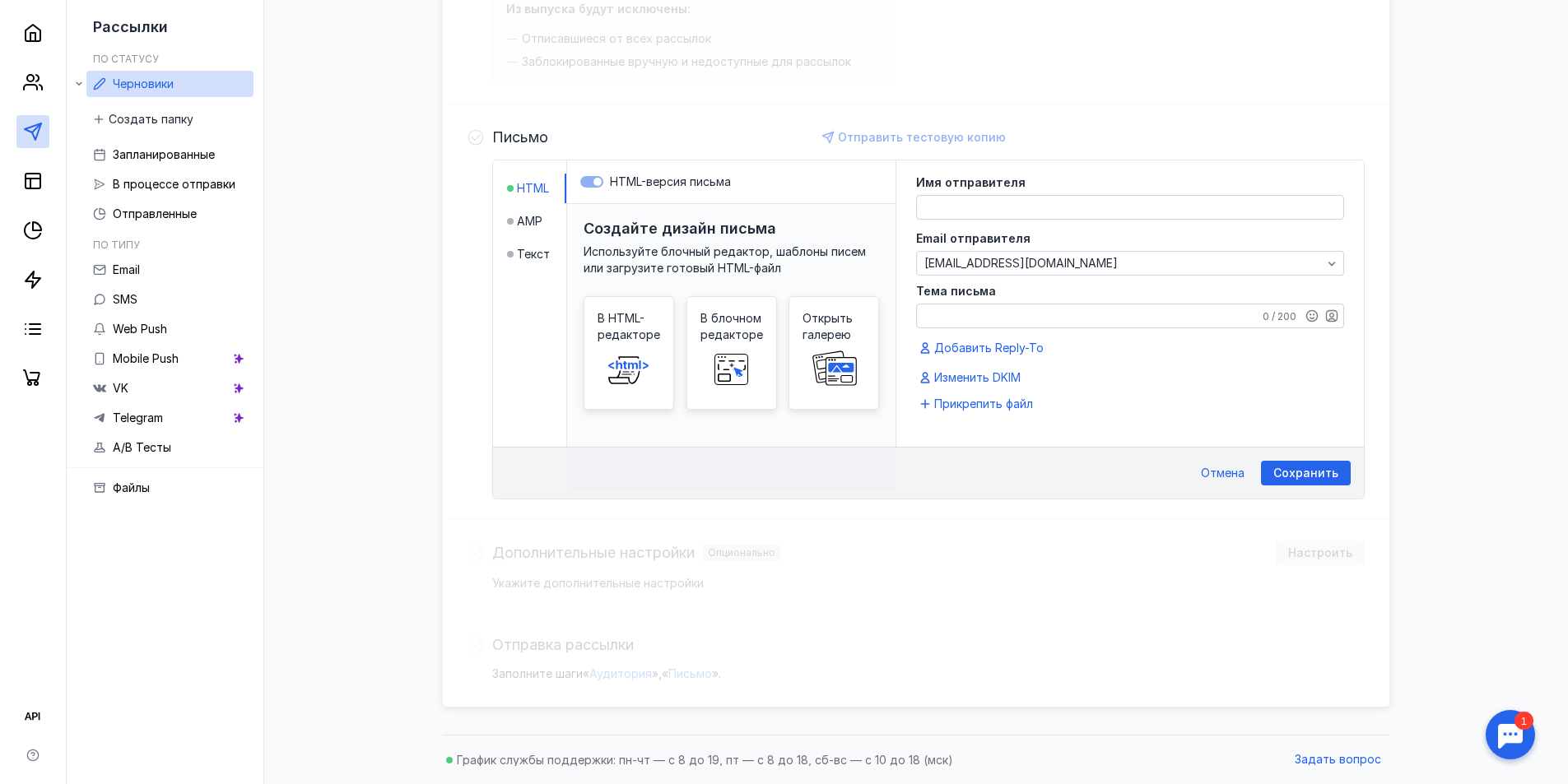
click at [484, 136] on icon at bounding box center [476, 137] width 15 height 15
click at [473, 134] on icon at bounding box center [476, 137] width 16 height 16
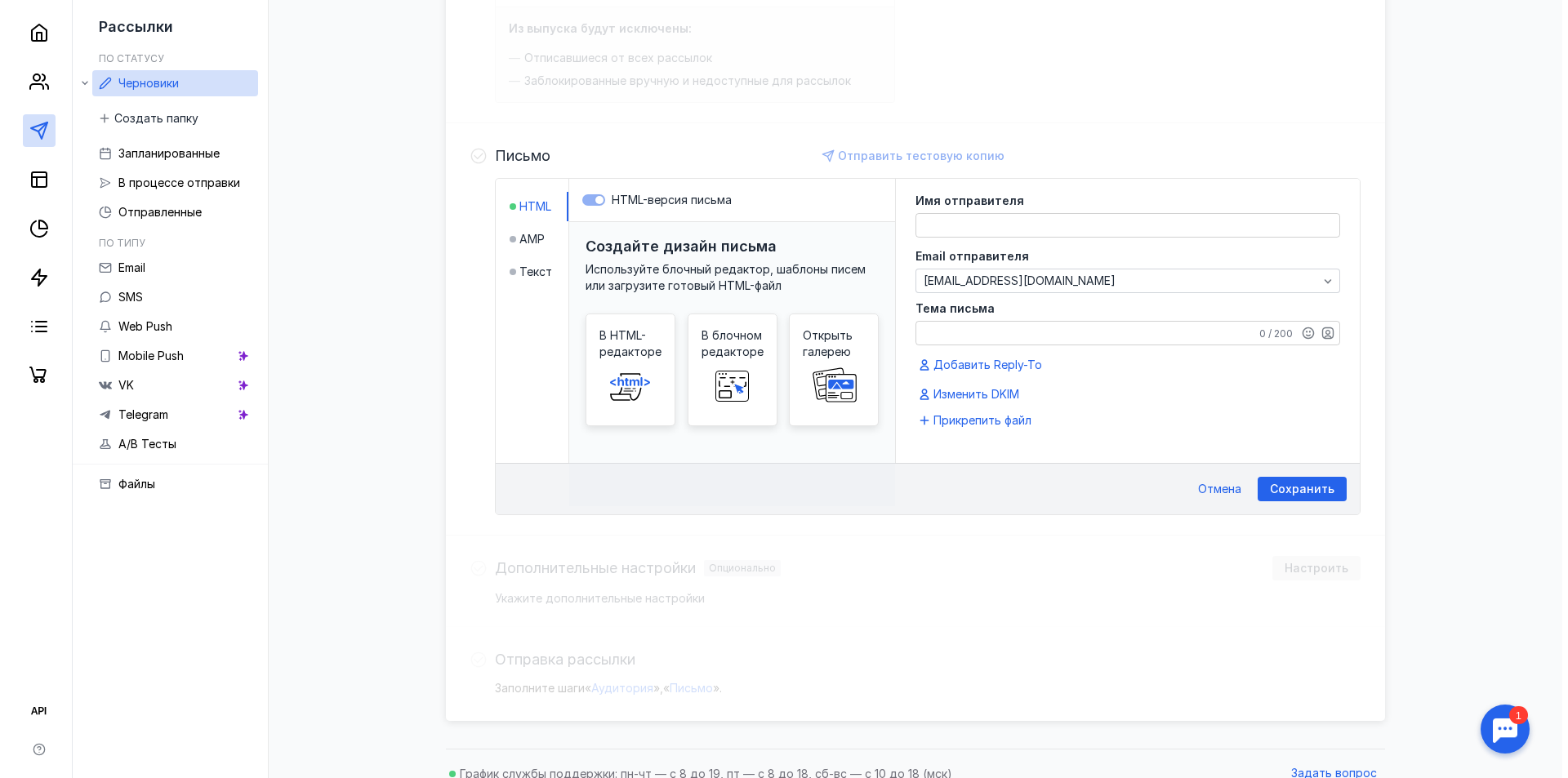
scroll to position [80, 0]
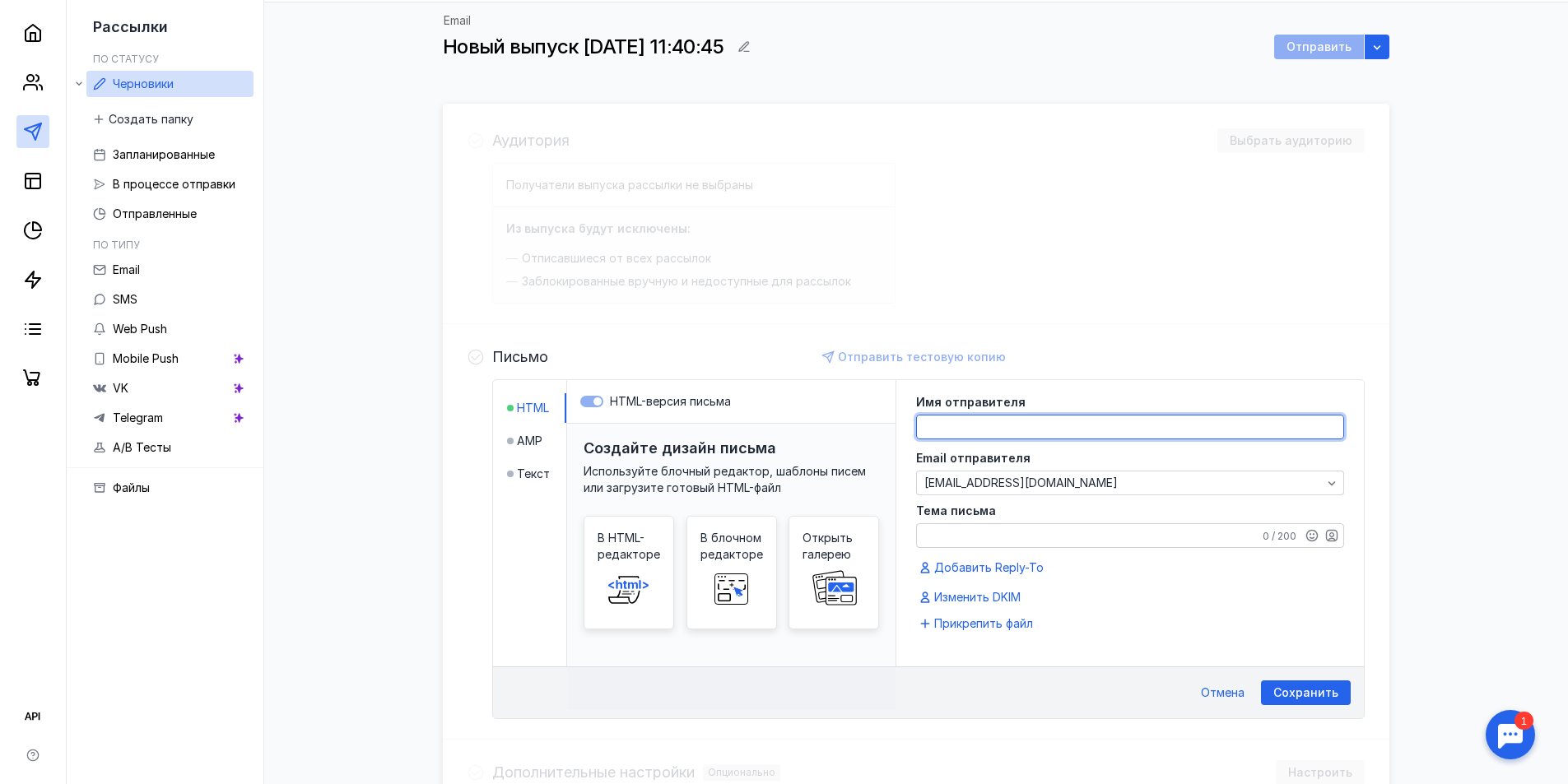
click at [970, 430] on textarea at bounding box center [1130, 427] width 426 height 23
click at [1090, 485] on div "Email отправителя [PERSON_NAME][EMAIL_ADDRESS][DOMAIN_NAME]" at bounding box center [1130, 474] width 428 height 43
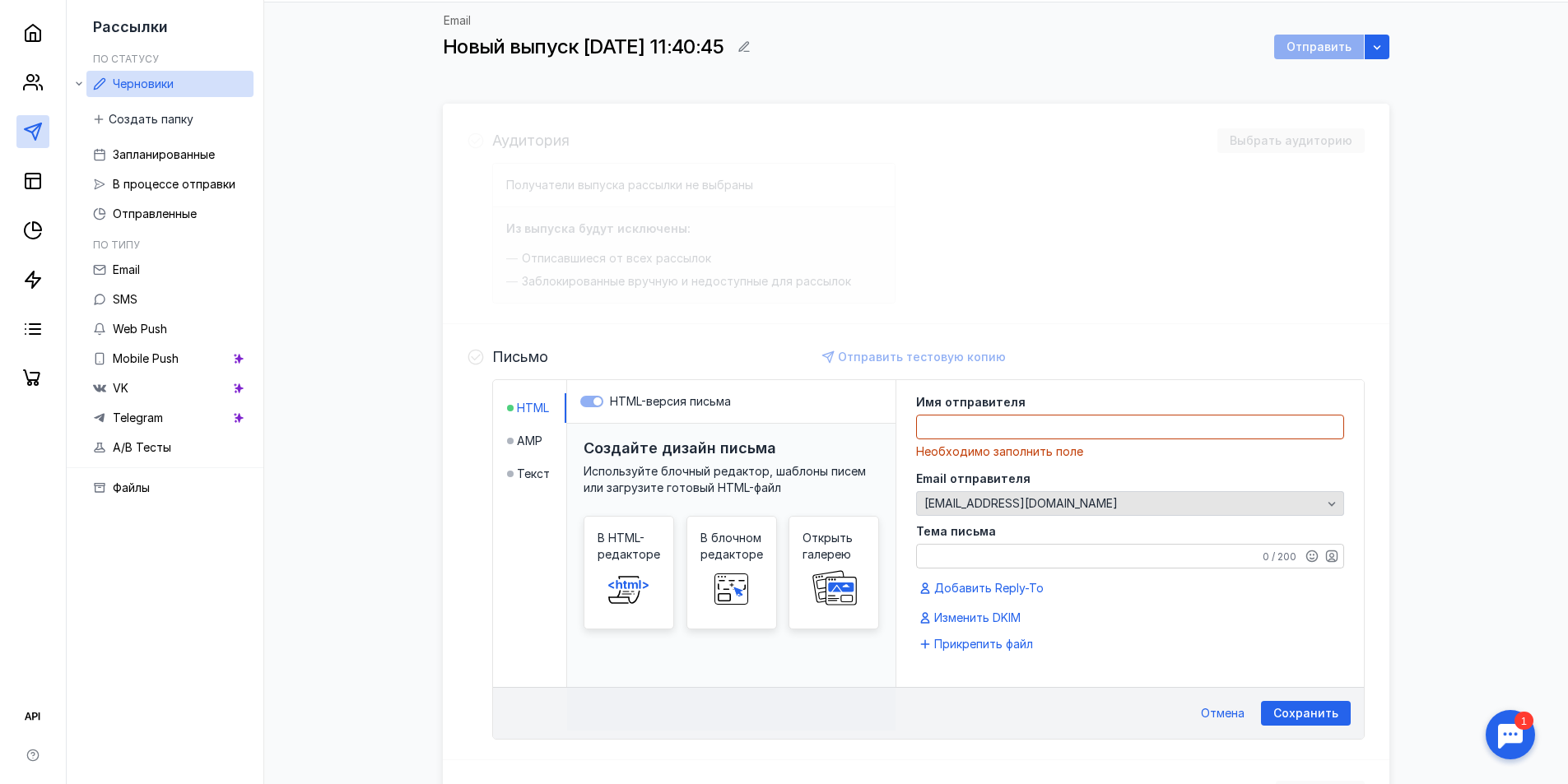
click at [1095, 499] on span "[EMAIL_ADDRESS][DOMAIN_NAME]" at bounding box center [1021, 504] width 193 height 14
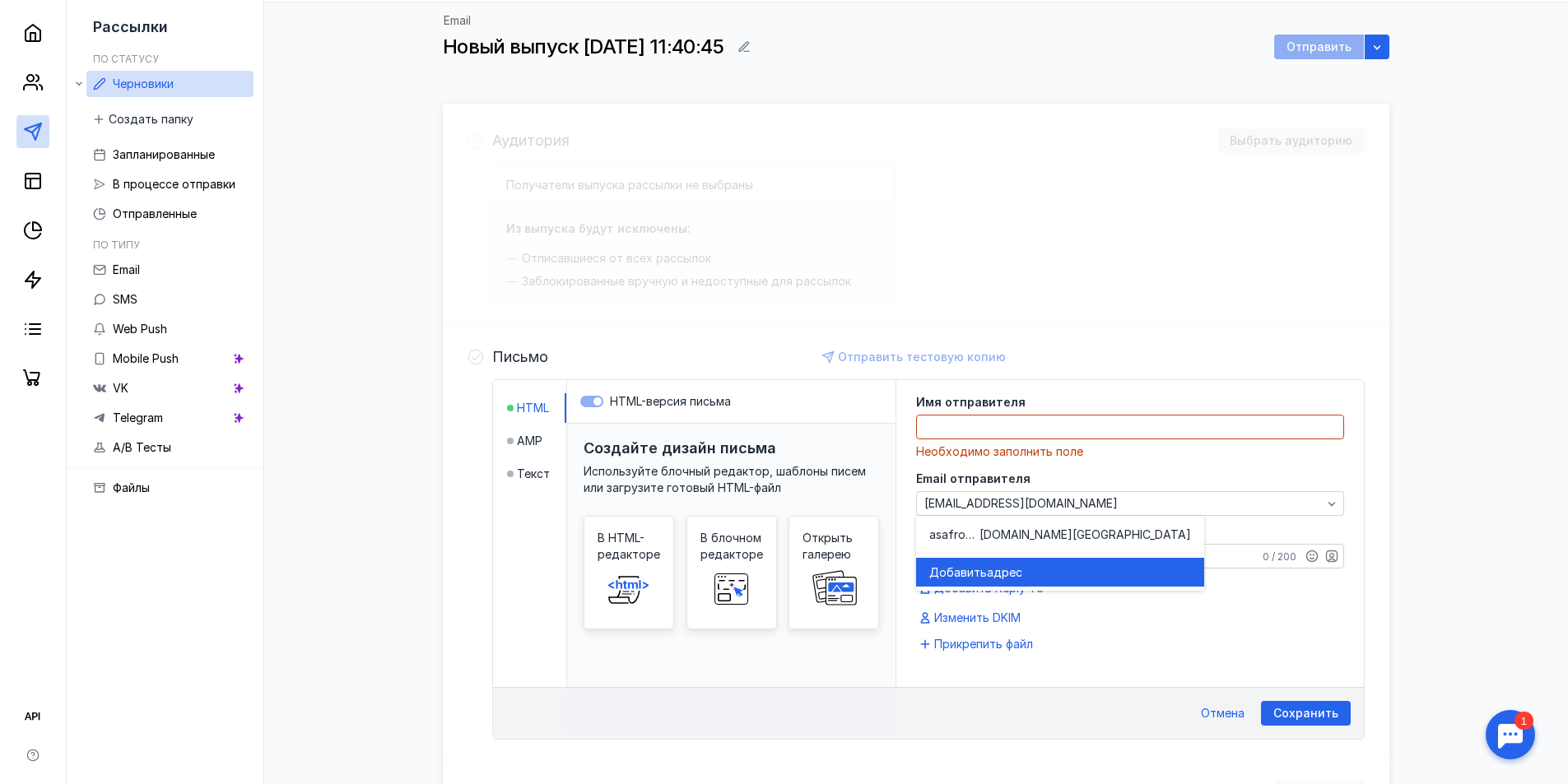
click at [1086, 570] on div "Добавить адрес" at bounding box center [1060, 573] width 261 height 16
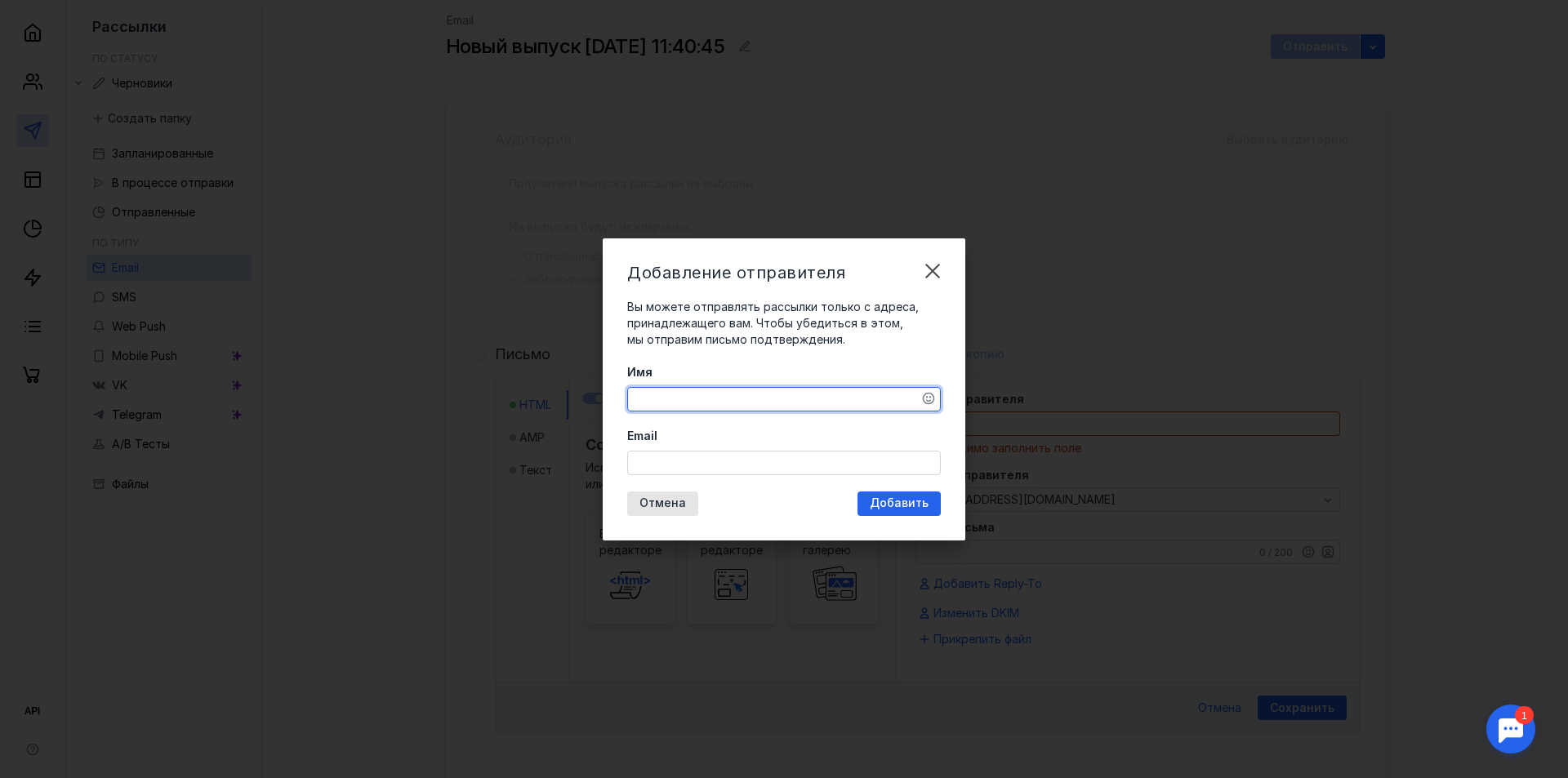
click at [736, 399] on textarea "Имя" at bounding box center [784, 400] width 312 height 23
click at [718, 452] on div "Email" at bounding box center [784, 451] width 314 height 47
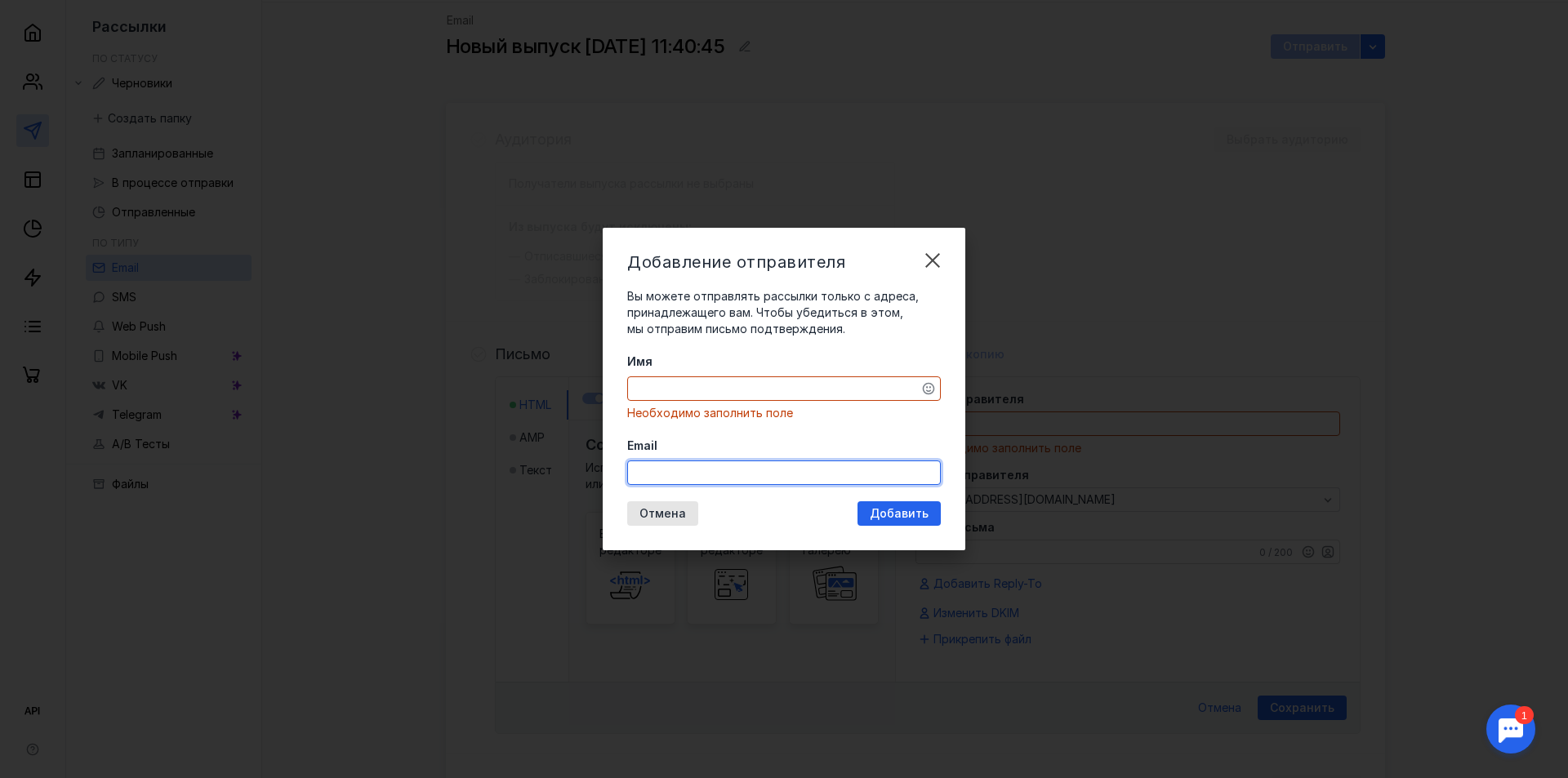
click at [725, 466] on input "Email" at bounding box center [784, 472] width 312 height 23
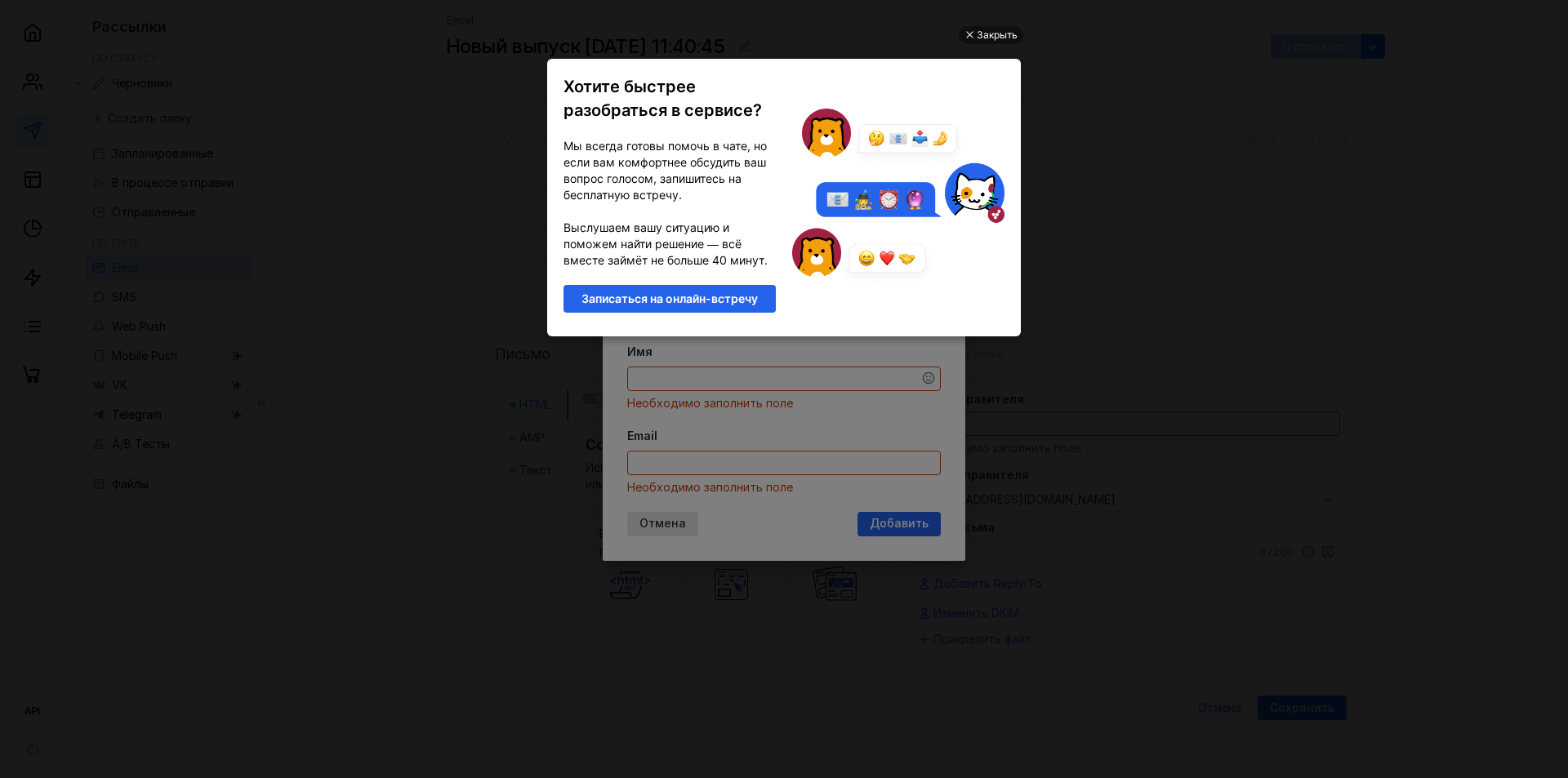
scroll to position [0, 0]
click at [991, 29] on div "Закрыть" at bounding box center [997, 35] width 41 height 18
